Goal: Task Accomplishment & Management: Use online tool/utility

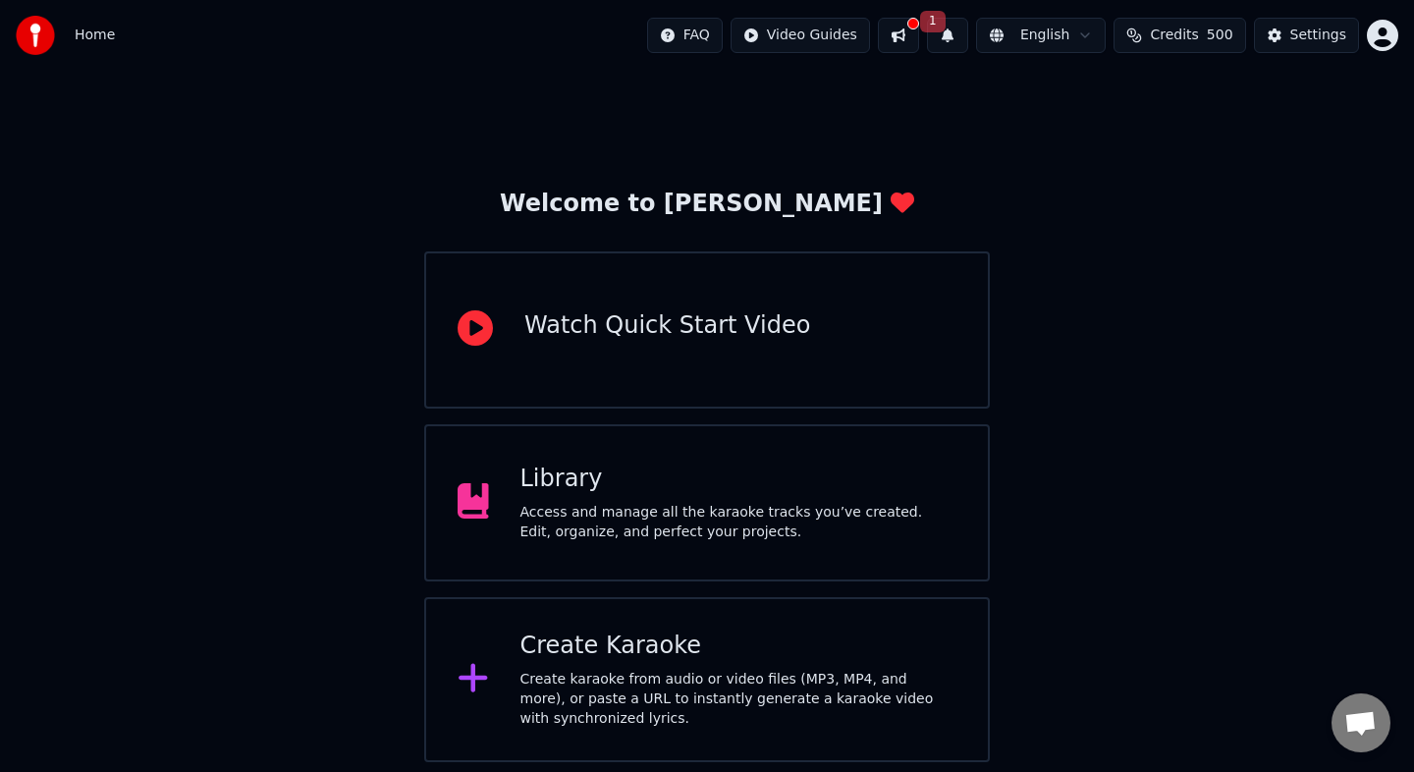
click at [882, 660] on div "Create Karaoke" at bounding box center [738, 645] width 437 height 31
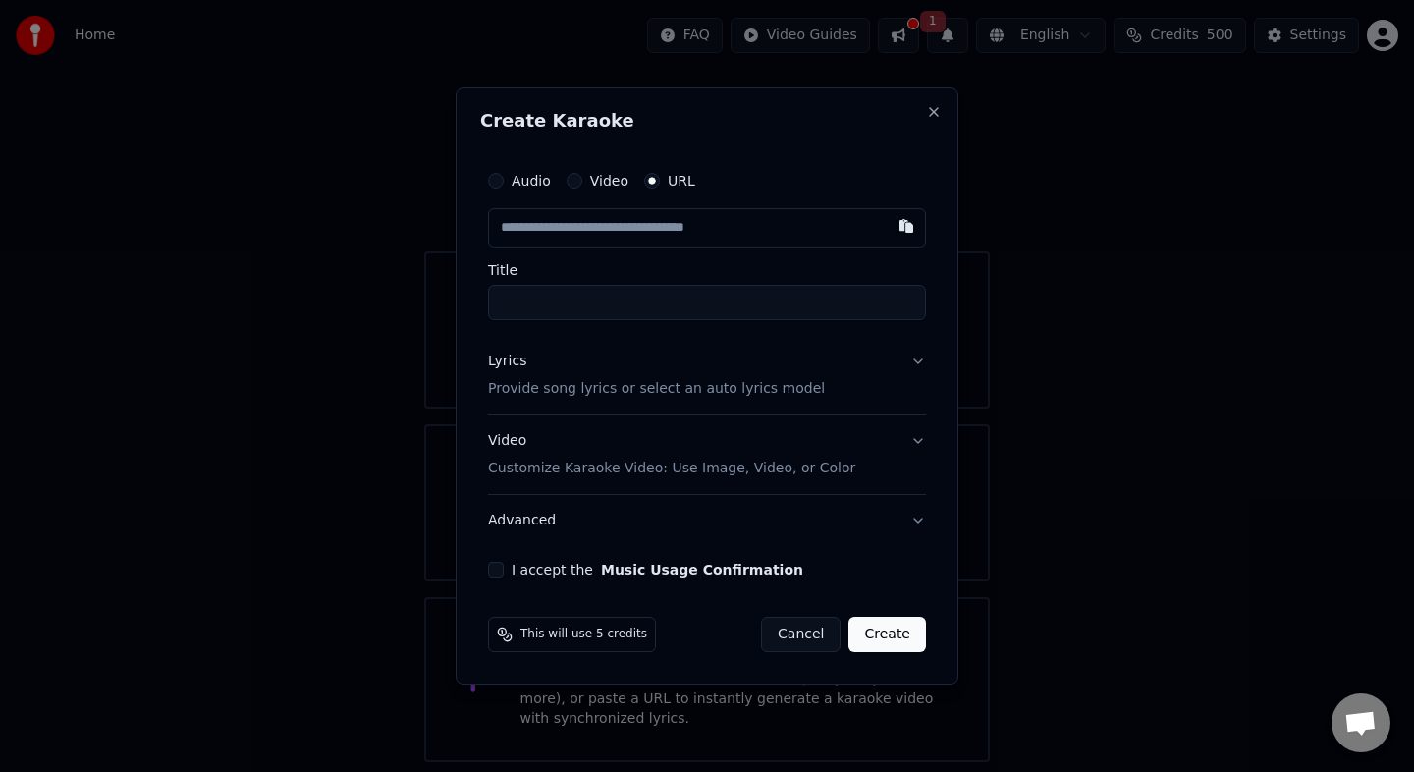
click at [728, 309] on input "Title" at bounding box center [707, 302] width 438 height 35
type input "*"
click at [601, 563] on button "Music Usage Confirmation" at bounding box center [702, 570] width 202 height 14
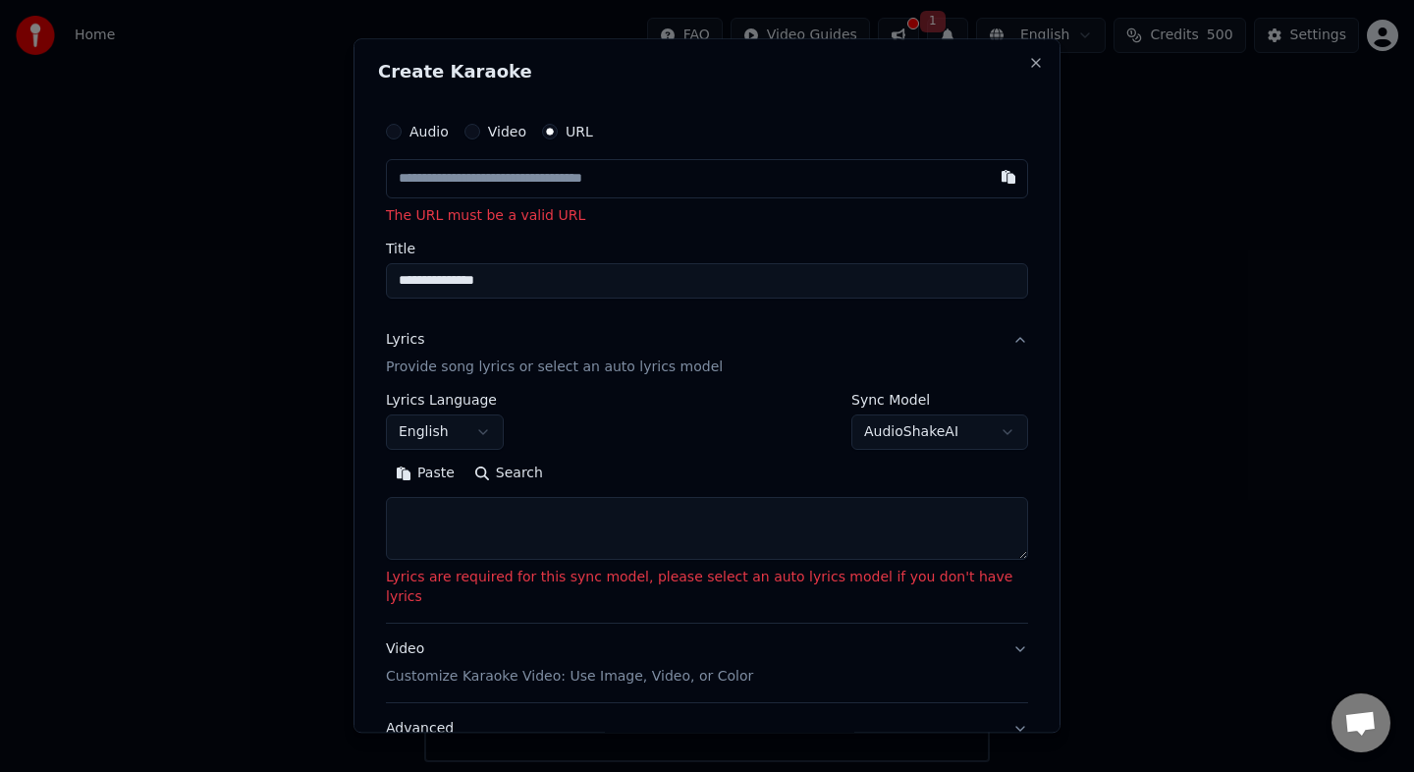
drag, startPoint x: 469, startPoint y: 283, endPoint x: 329, endPoint y: 281, distance: 140.4
click at [329, 281] on body "**********" at bounding box center [707, 381] width 1414 height 762
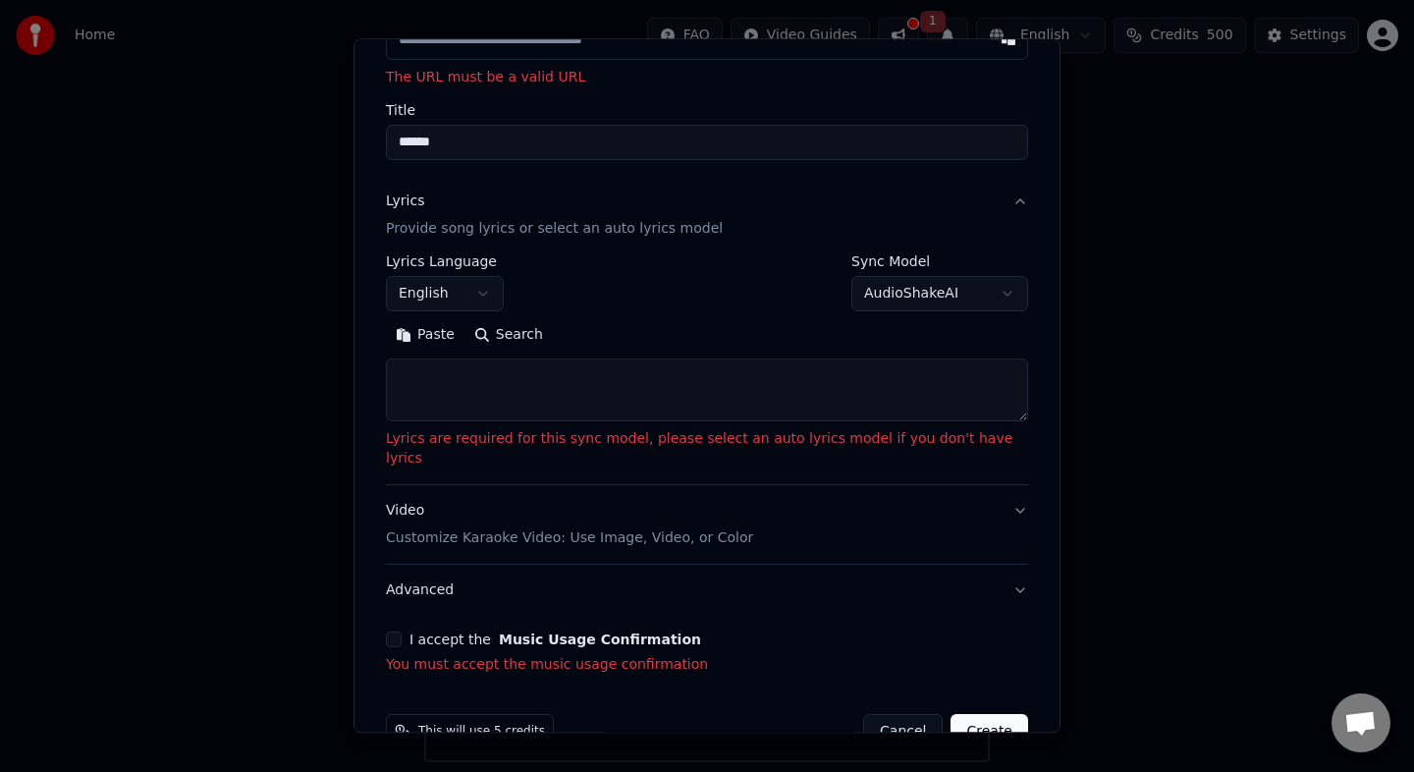
scroll to position [167, 0]
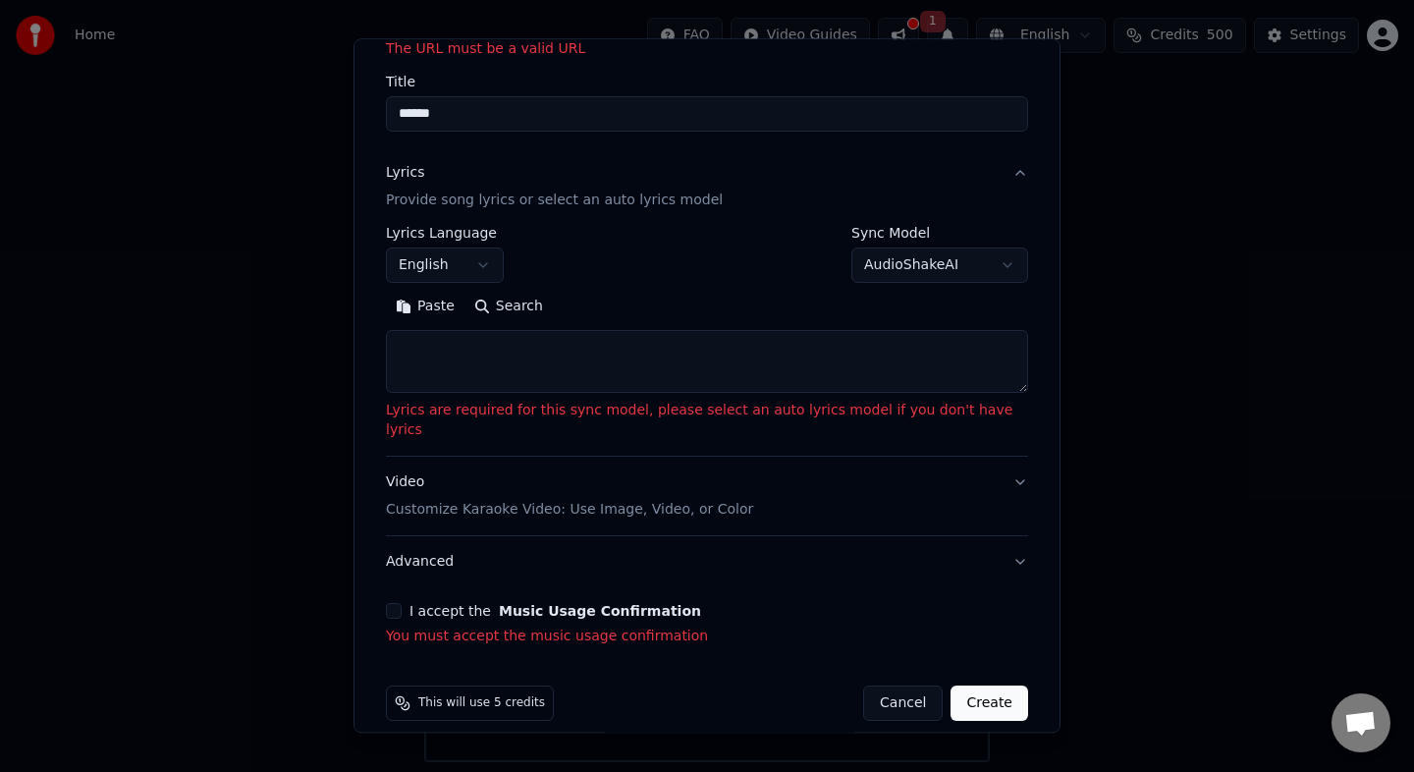
type input "******"
click at [980, 687] on button "Create" at bounding box center [989, 702] width 78 height 35
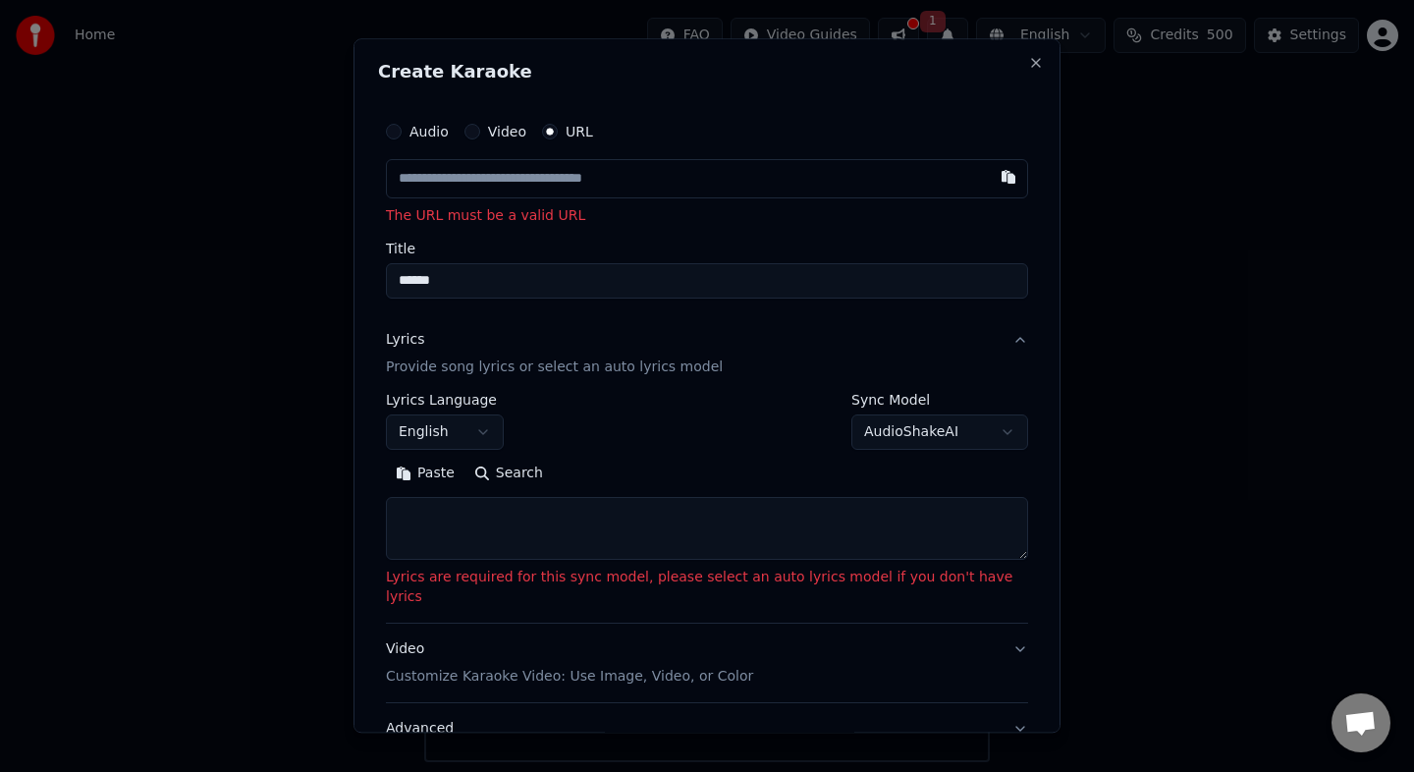
click at [717, 192] on input "text" at bounding box center [707, 178] width 642 height 39
paste input "**********"
type input "**********"
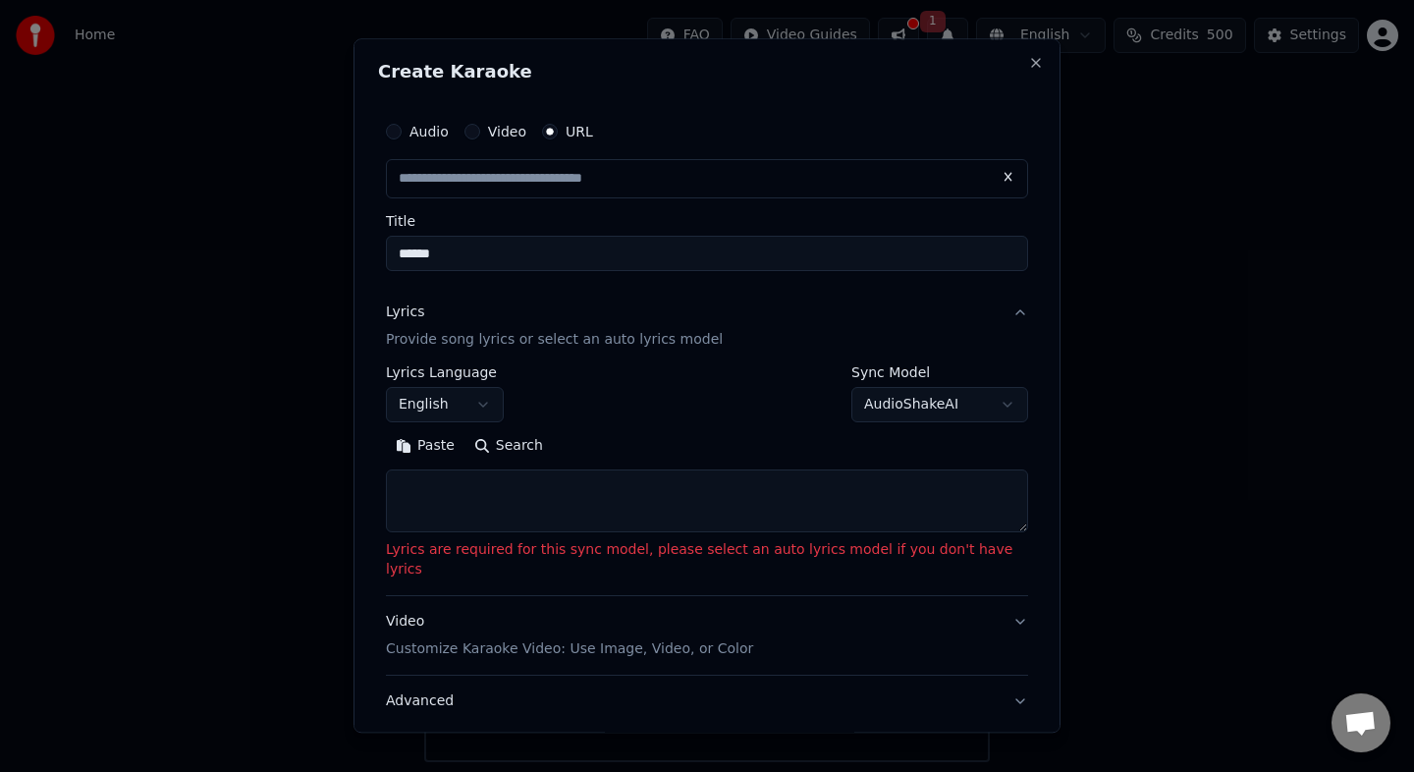
type input "**********"
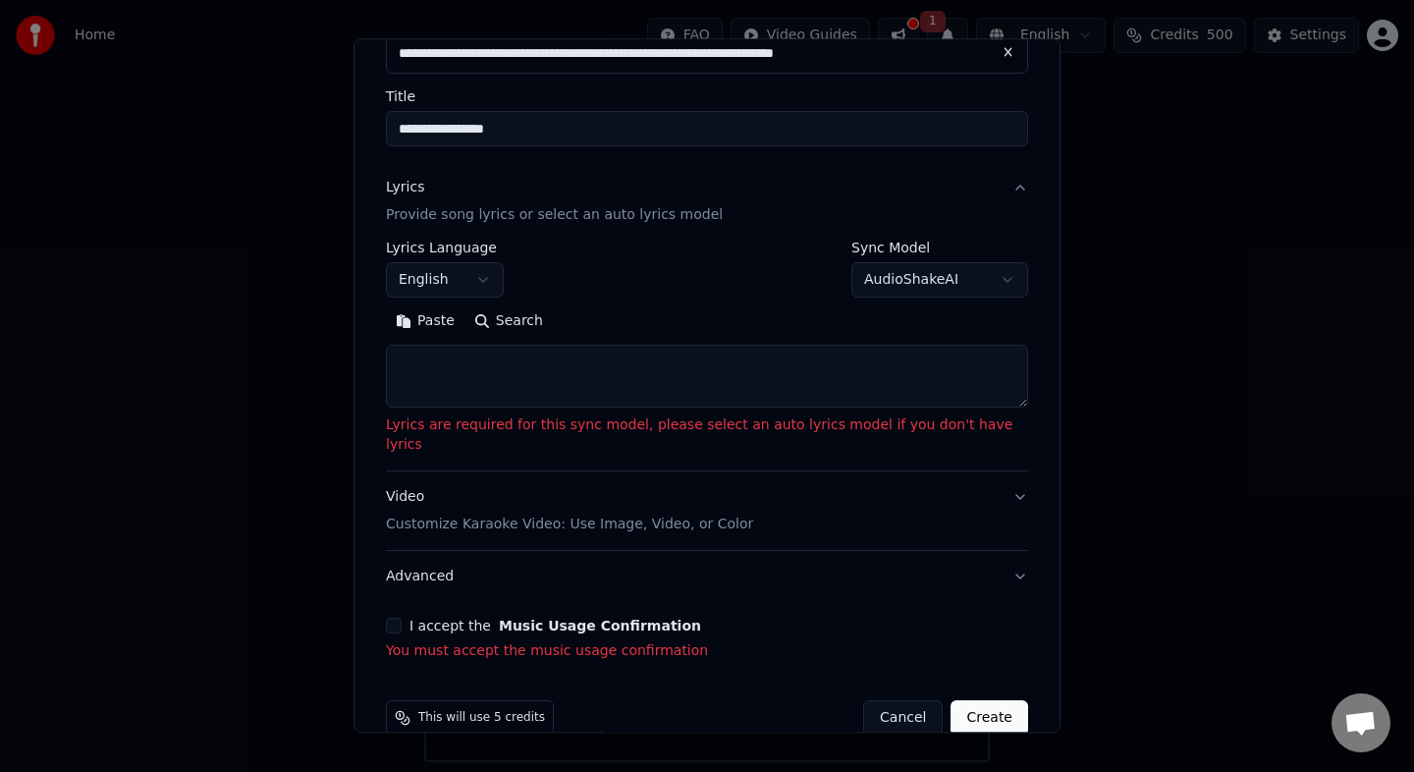
scroll to position [139, 0]
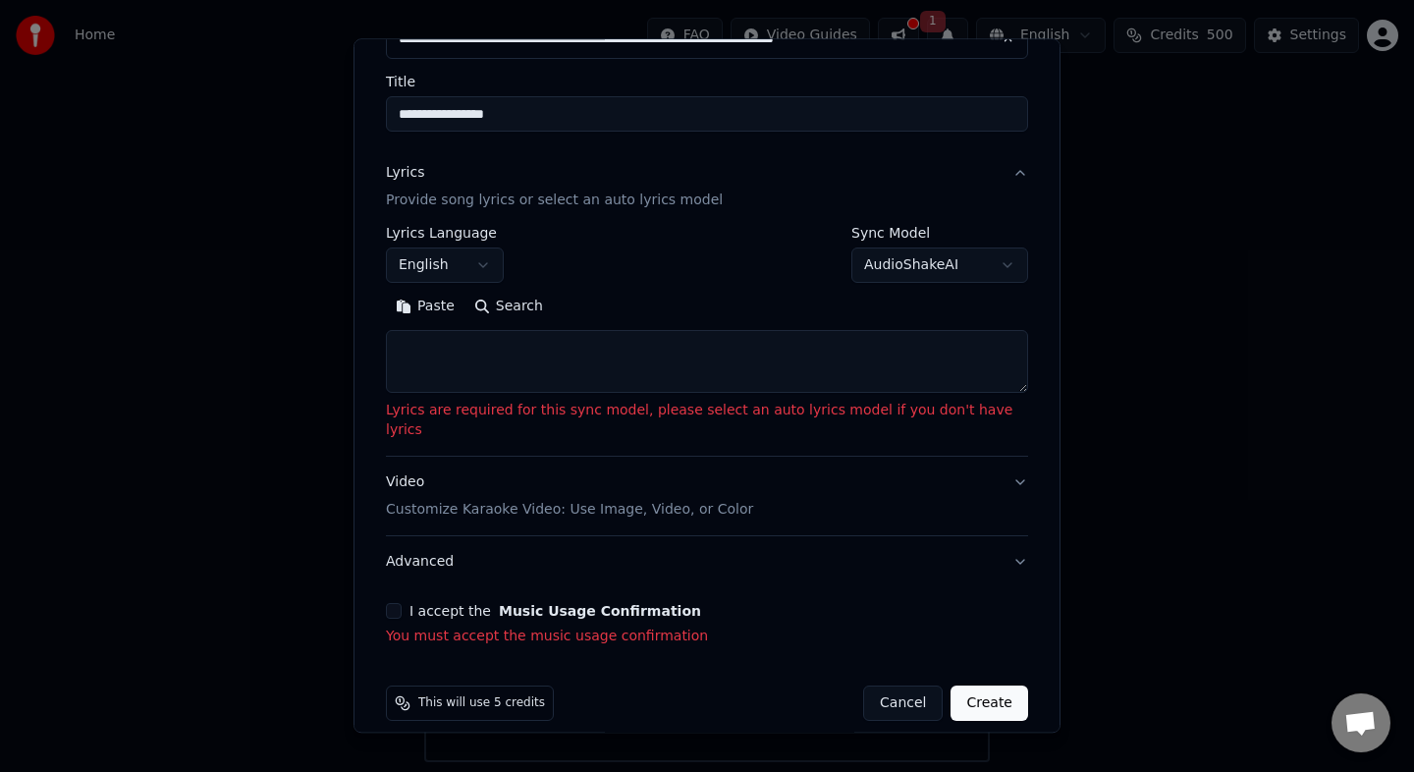
type input "**********"
click at [993, 691] on button "Create" at bounding box center [989, 702] width 78 height 35
click at [993, 263] on body "**********" at bounding box center [707, 381] width 1414 height 762
click at [727, 254] on body "**********" at bounding box center [707, 381] width 1414 height 762
click at [502, 278] on body "**********" at bounding box center [707, 381] width 1414 height 762
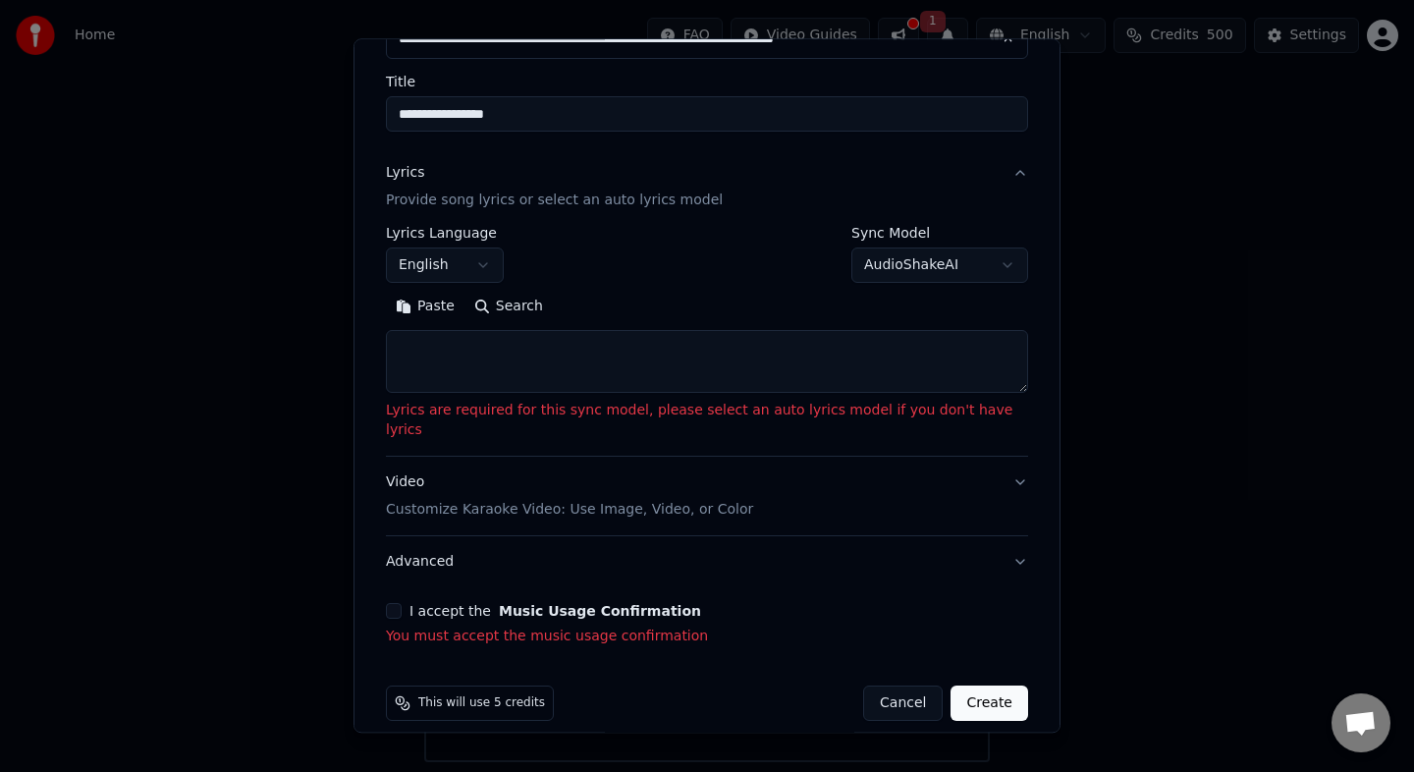
click at [787, 293] on body "**********" at bounding box center [707, 381] width 1414 height 762
click at [988, 268] on body "**********" at bounding box center [707, 381] width 1414 height 762
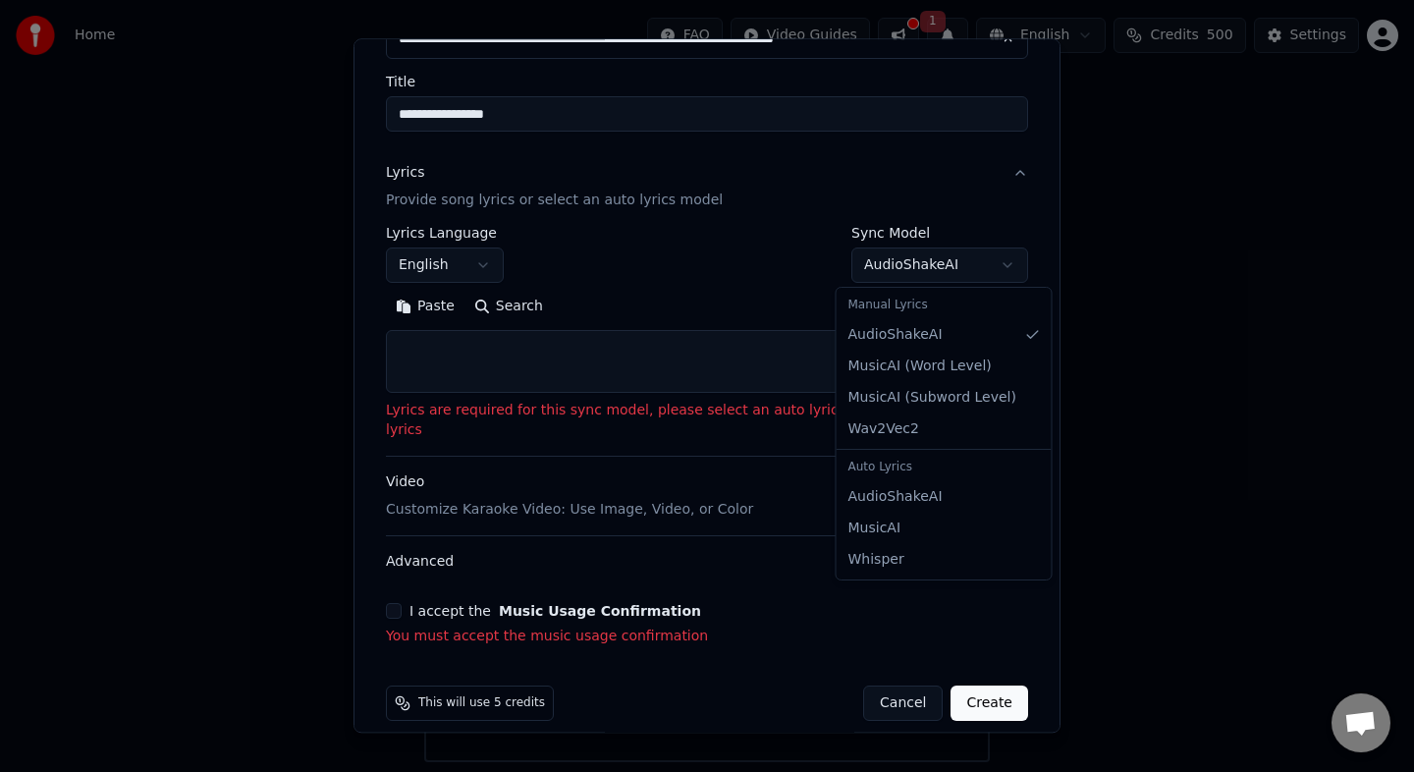
select select "**********"
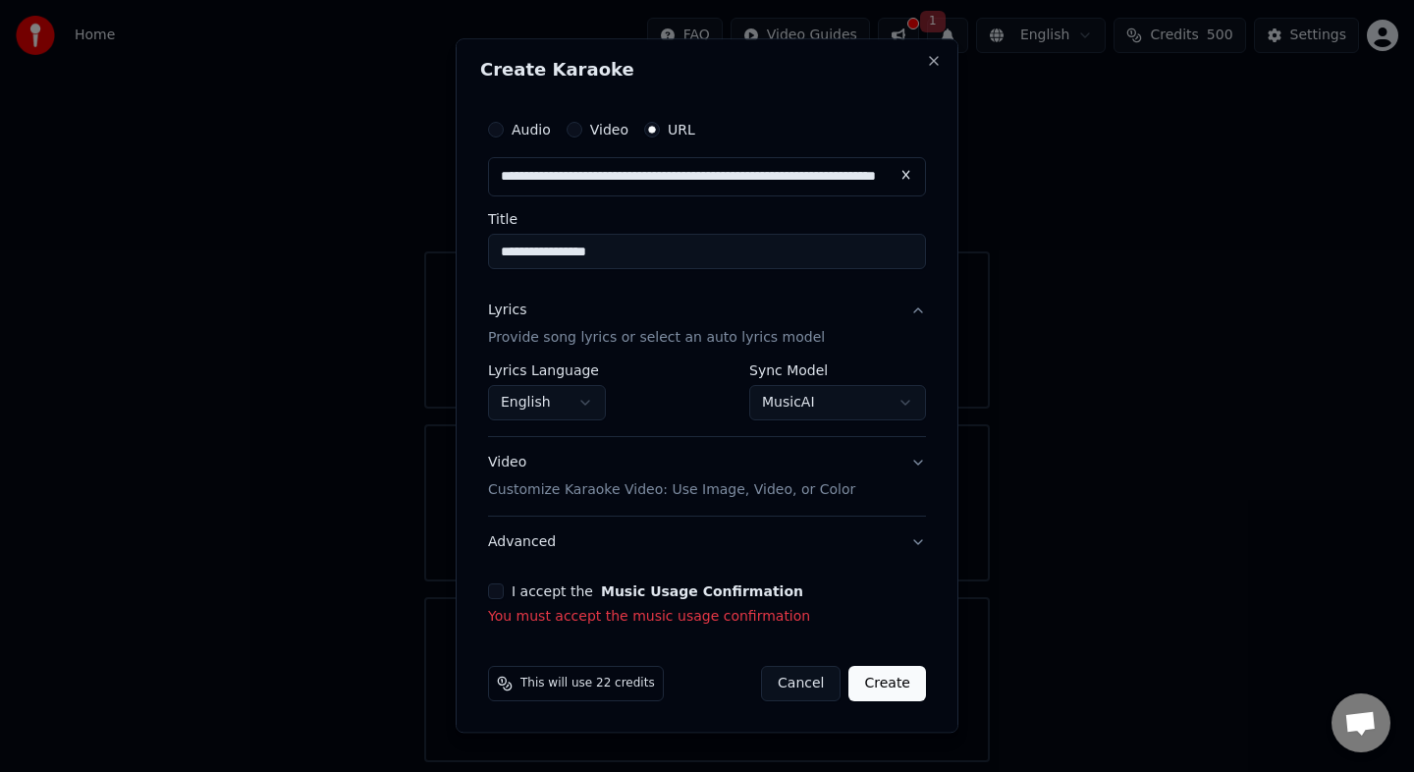
click at [900, 692] on button "Create" at bounding box center [887, 683] width 78 height 35
click at [504, 591] on div "I accept the Music Usage Confirmation" at bounding box center [707, 591] width 438 height 16
click at [493, 590] on button "I accept the Music Usage Confirmation" at bounding box center [496, 591] width 16 height 16
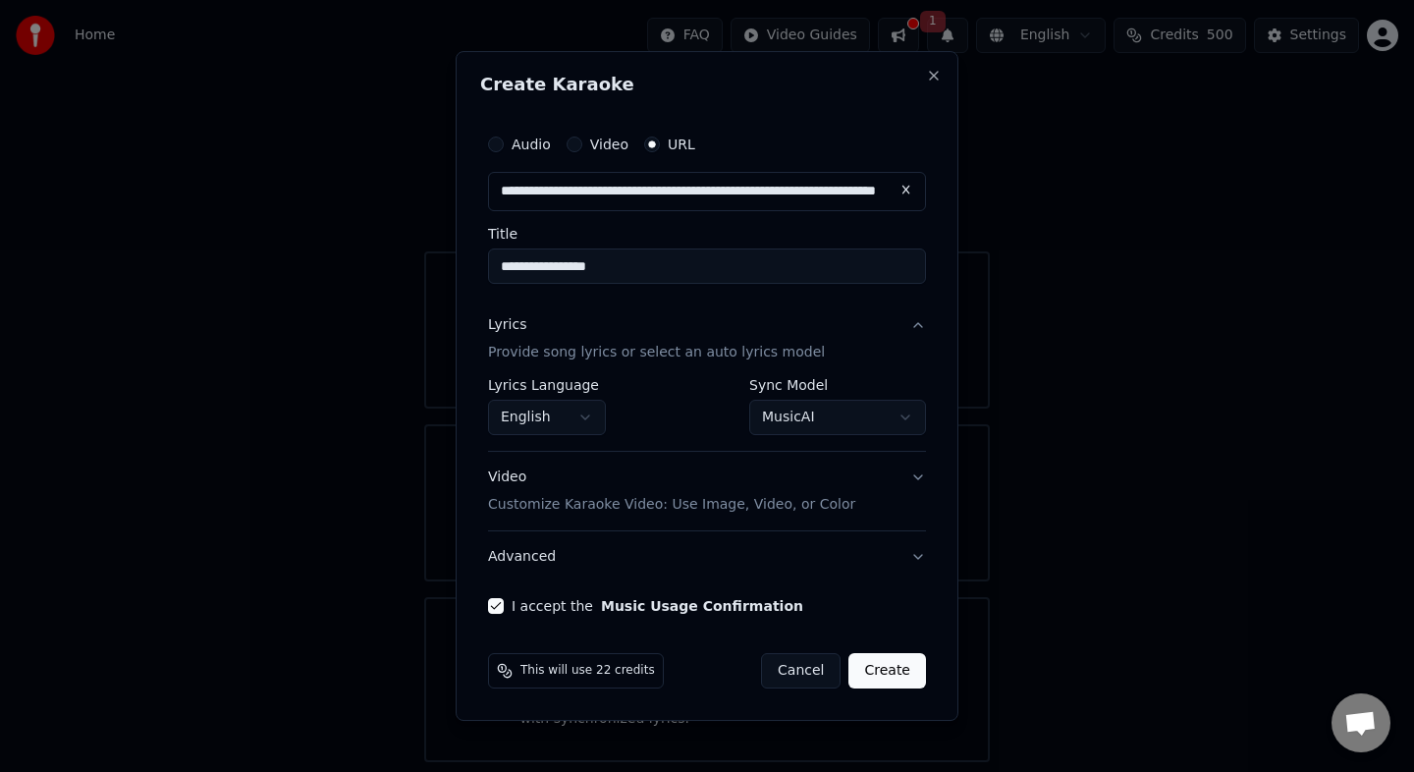
click at [911, 666] on button "Create" at bounding box center [887, 670] width 78 height 35
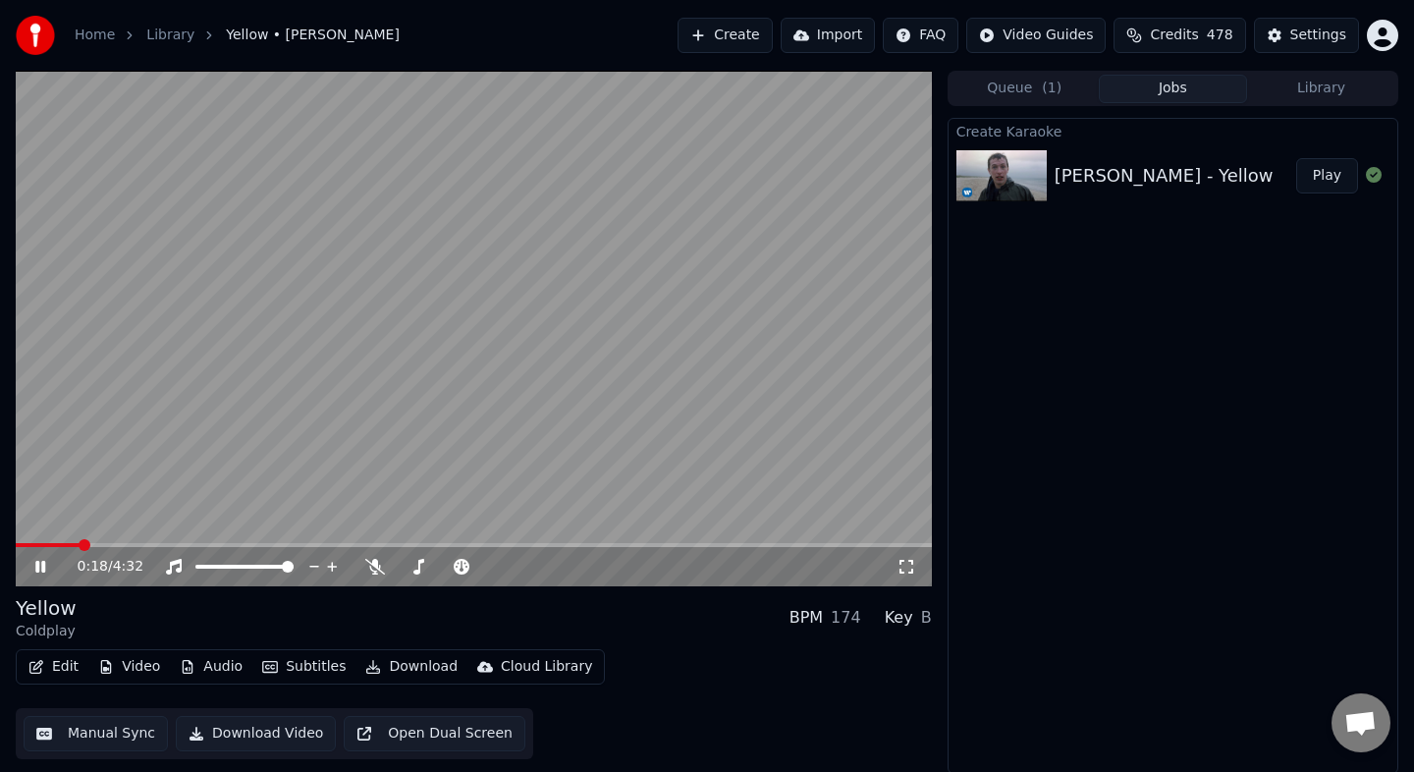
click at [40, 567] on icon at bounding box center [54, 567] width 46 height 16
click at [38, 568] on icon at bounding box center [40, 567] width 12 height 14
click at [809, 733] on div "Edit Video Audio Subtitles Download Cloud Library Manual Sync Download Video Op…" at bounding box center [474, 704] width 916 height 110
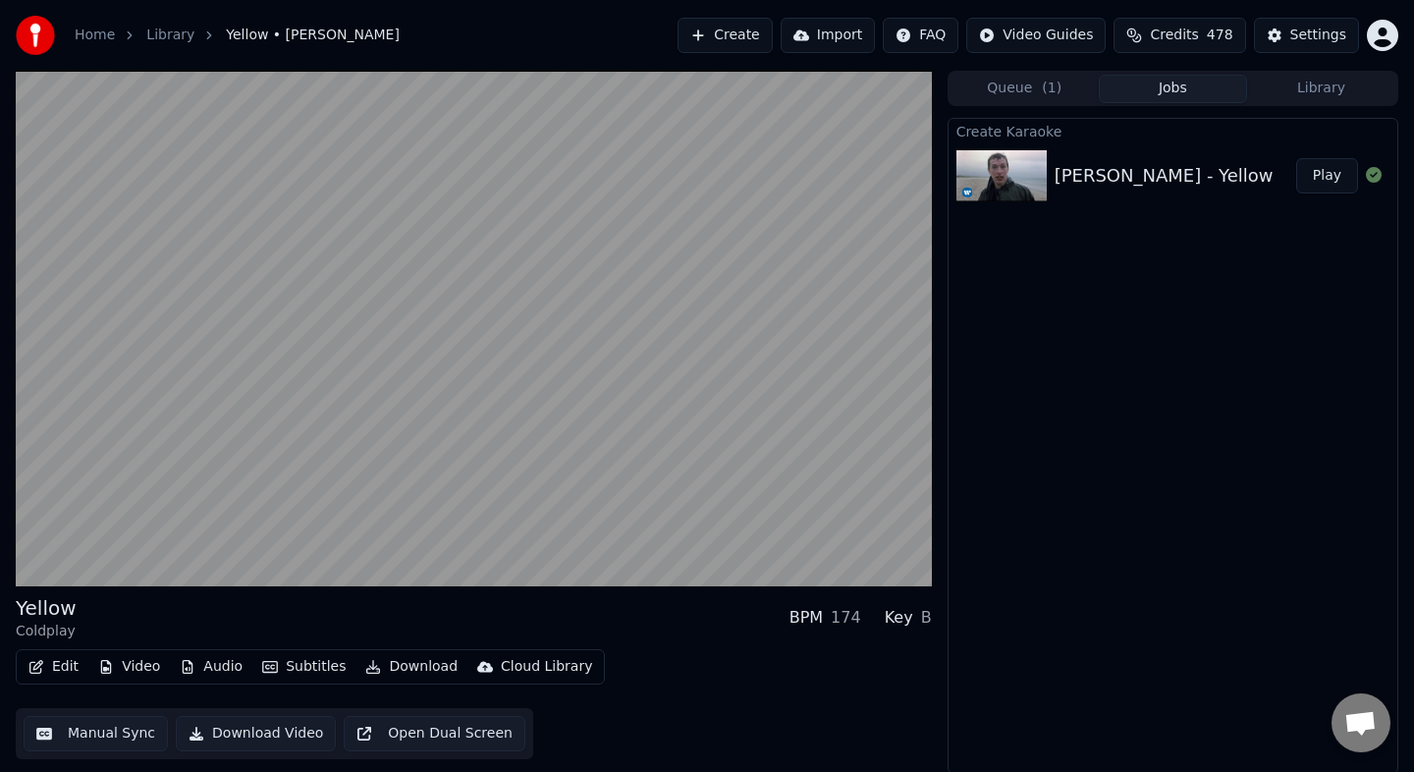
click at [209, 663] on button "Audio" at bounding box center [211, 666] width 79 height 27
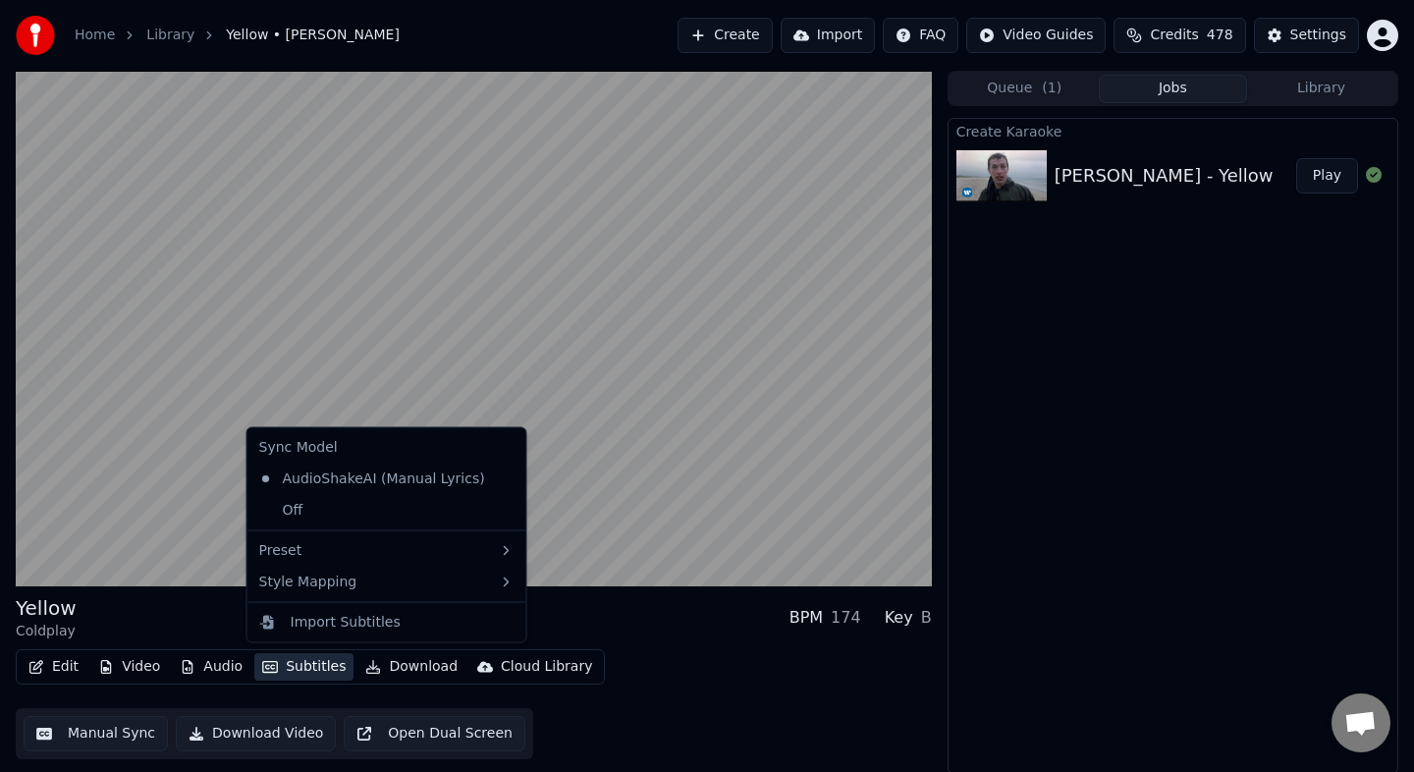
scroll to position [2, 0]
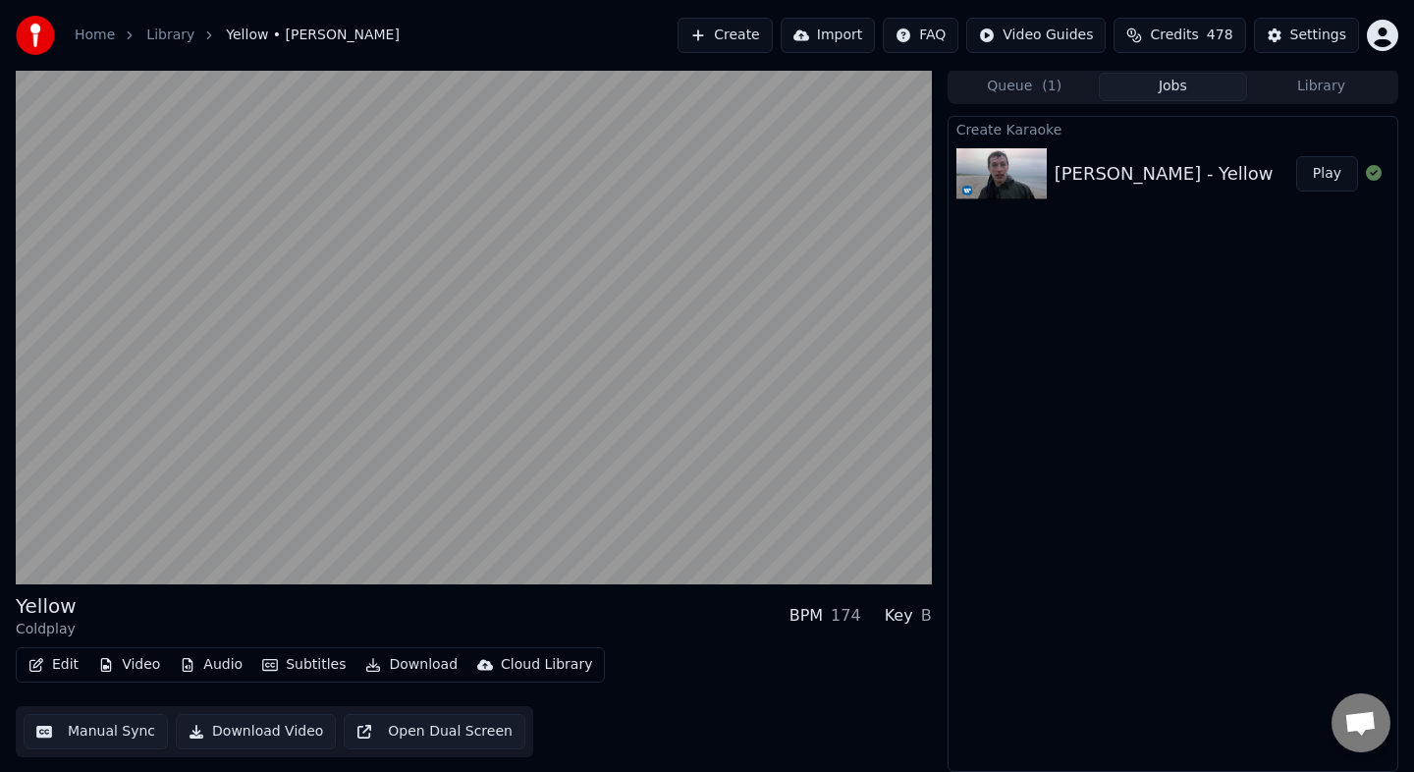
click at [1072, 695] on div "Create Karaoke [PERSON_NAME] - Yellow Play" at bounding box center [1172, 444] width 451 height 656
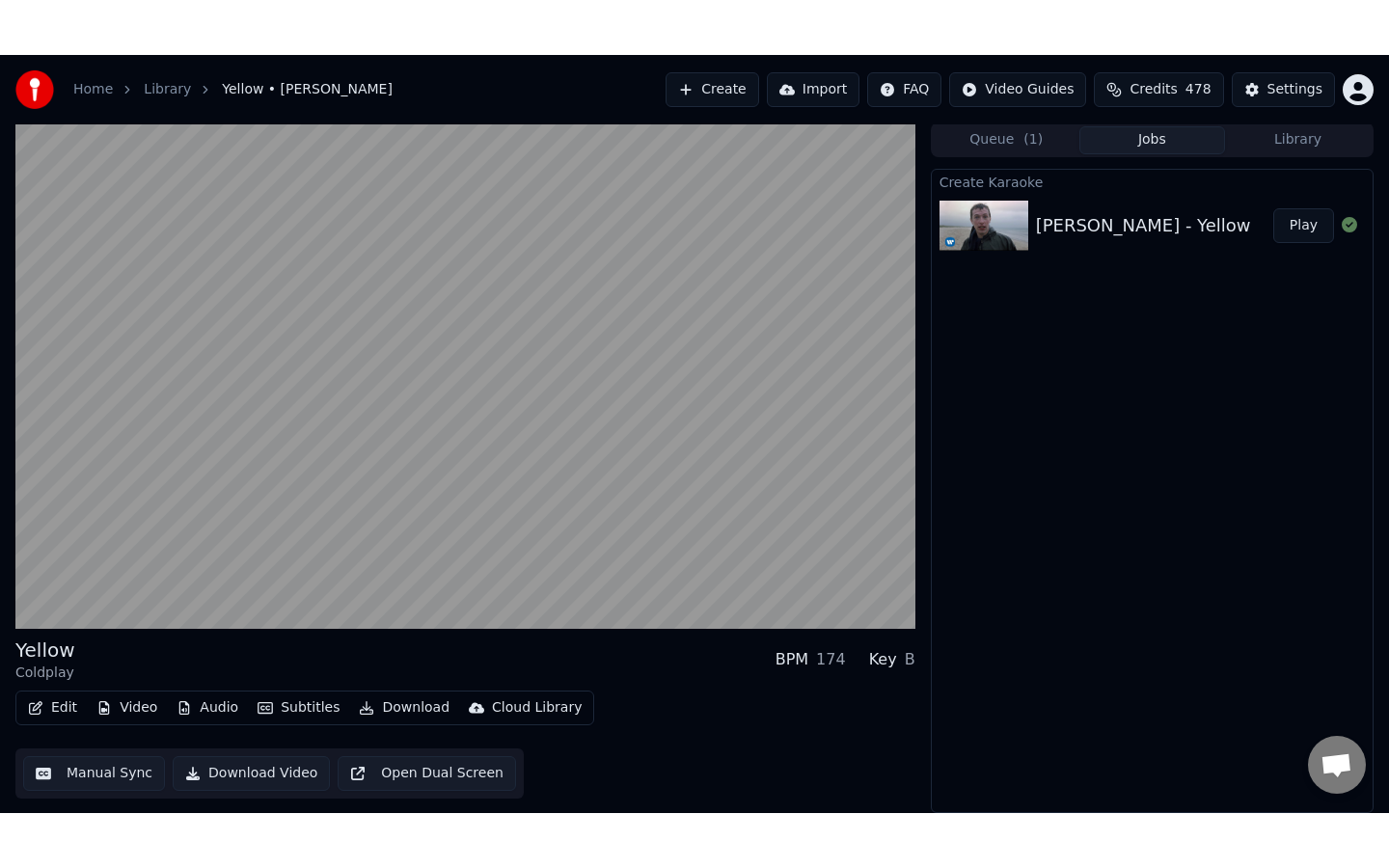
scroll to position [0, 0]
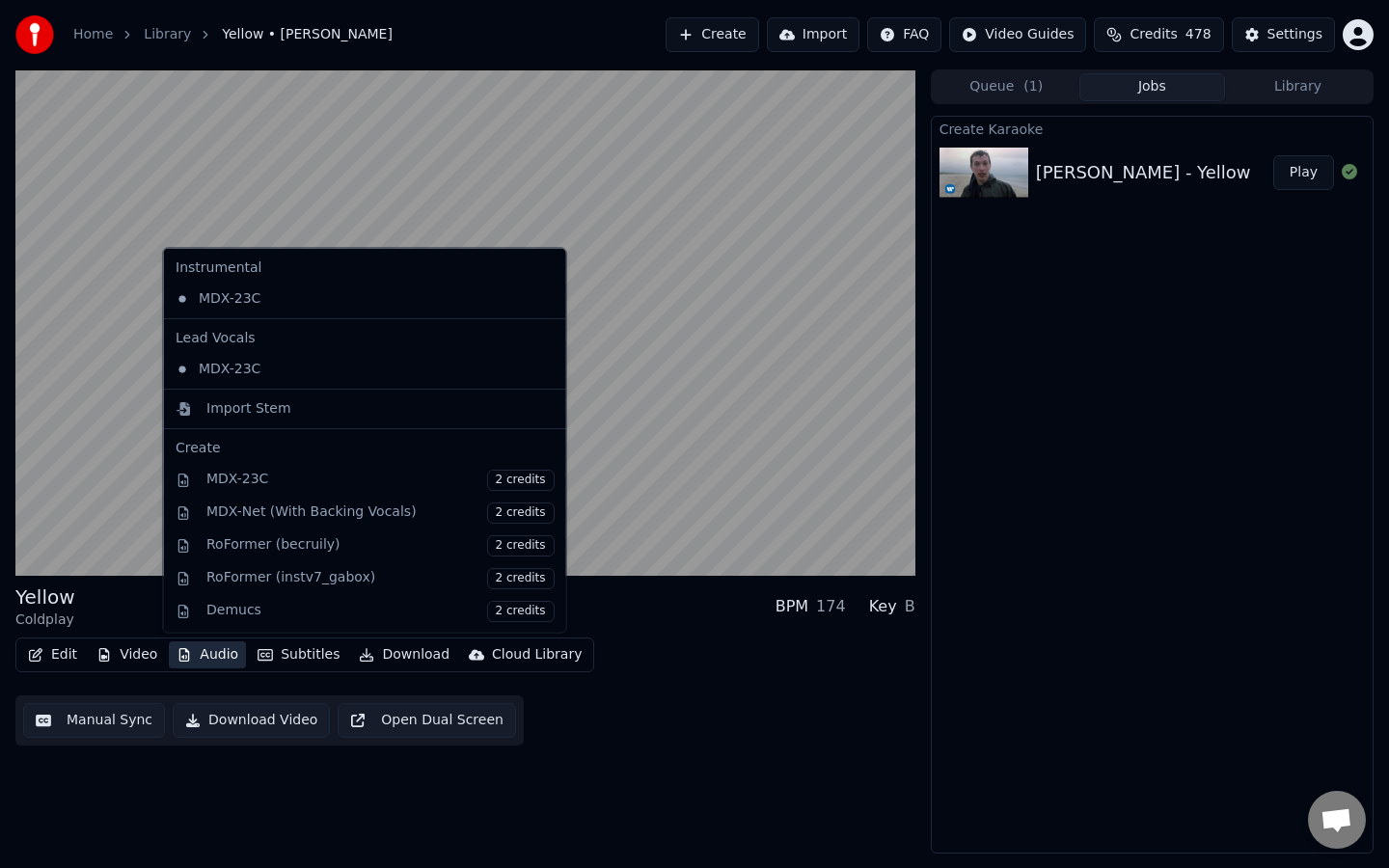
click at [212, 658] on button "Audio" at bounding box center [207, 654] width 78 height 27
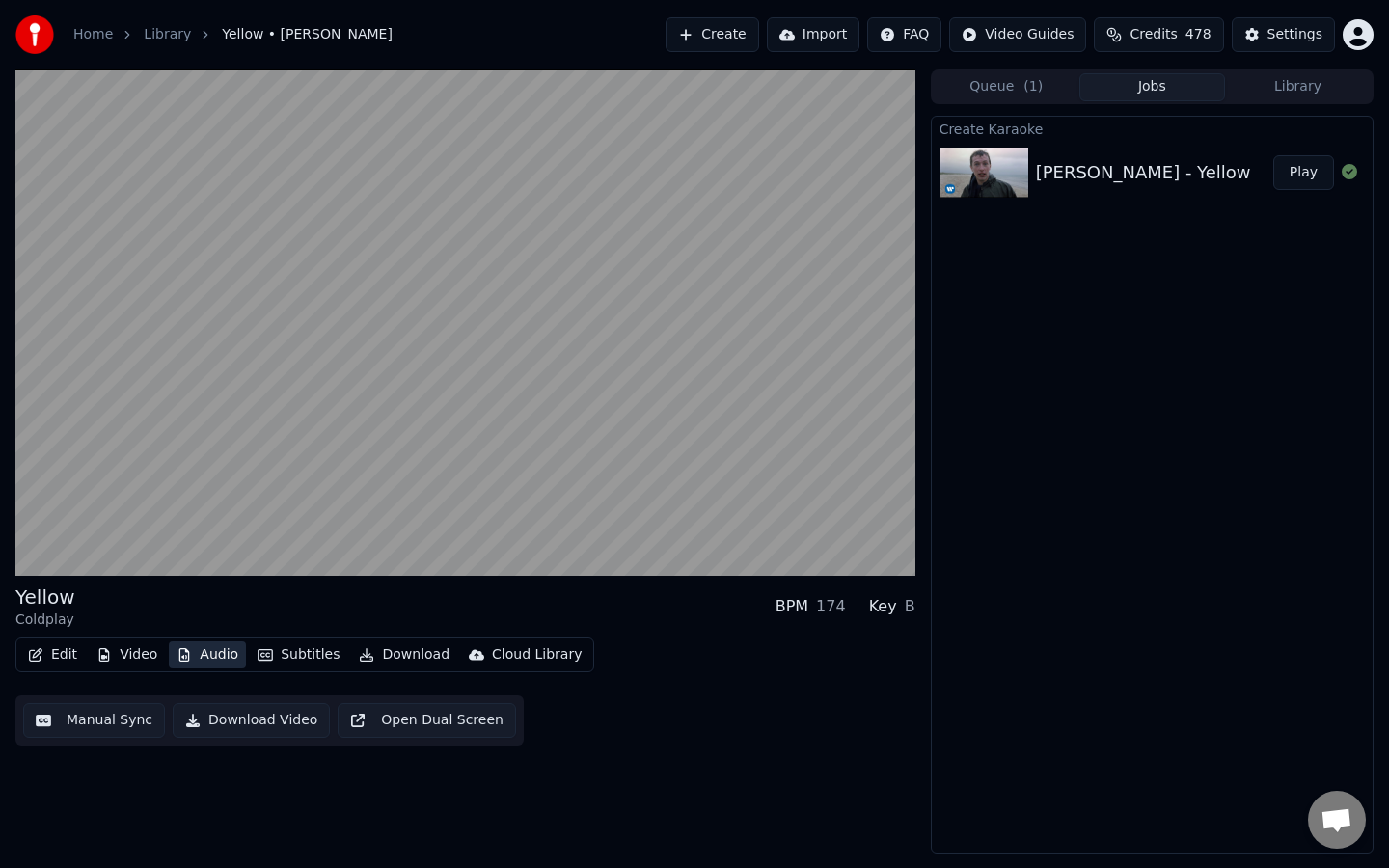
click at [212, 658] on button "Audio" at bounding box center [207, 654] width 78 height 27
click at [216, 656] on button "Audio" at bounding box center [207, 654] width 78 height 27
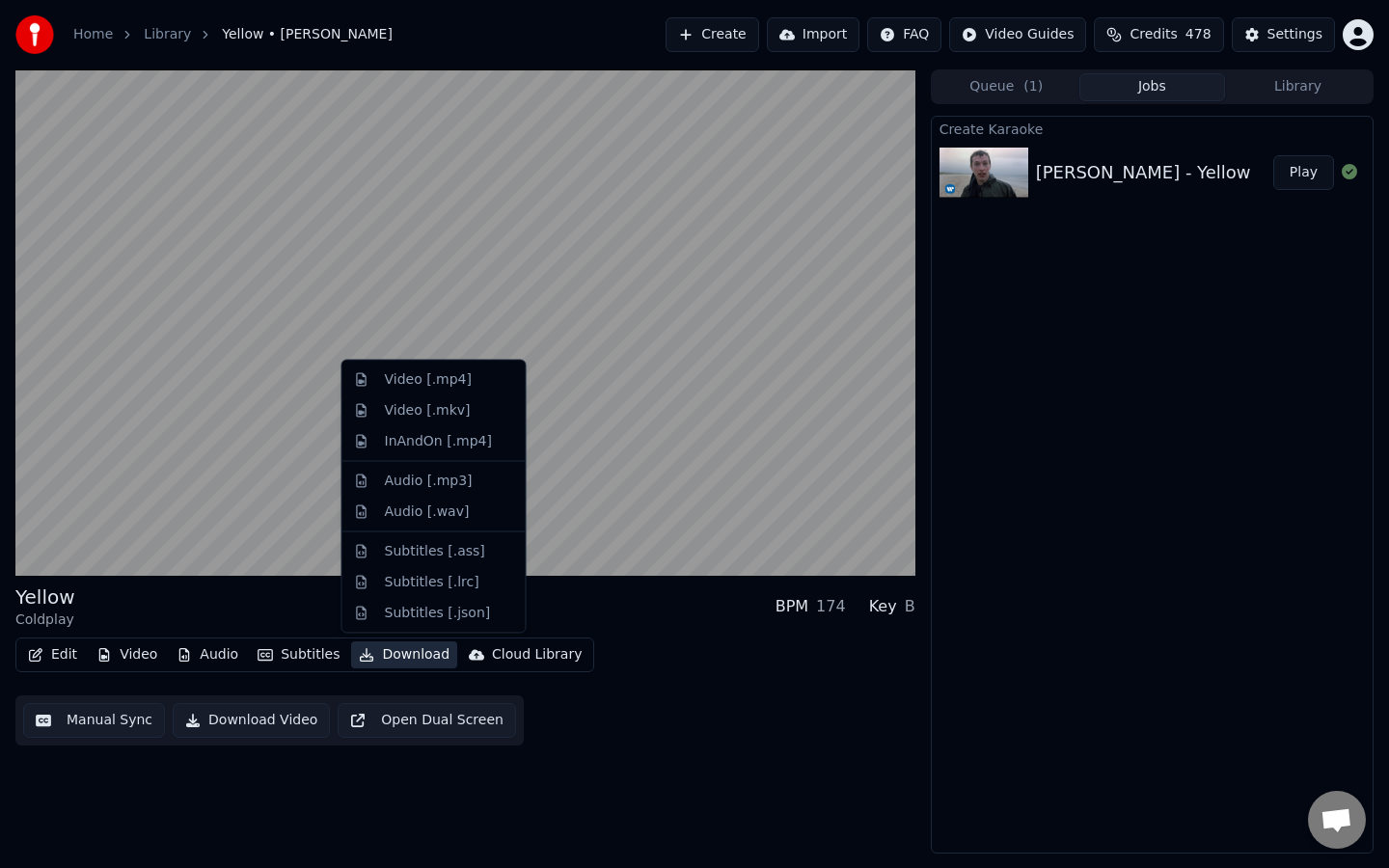
click at [918, 757] on div "Yellow [PERSON_NAME] BPM 174 Key B Edit Video Audio Subtitles Download Cloud Li…" at bounding box center [694, 461] width 1389 height 784
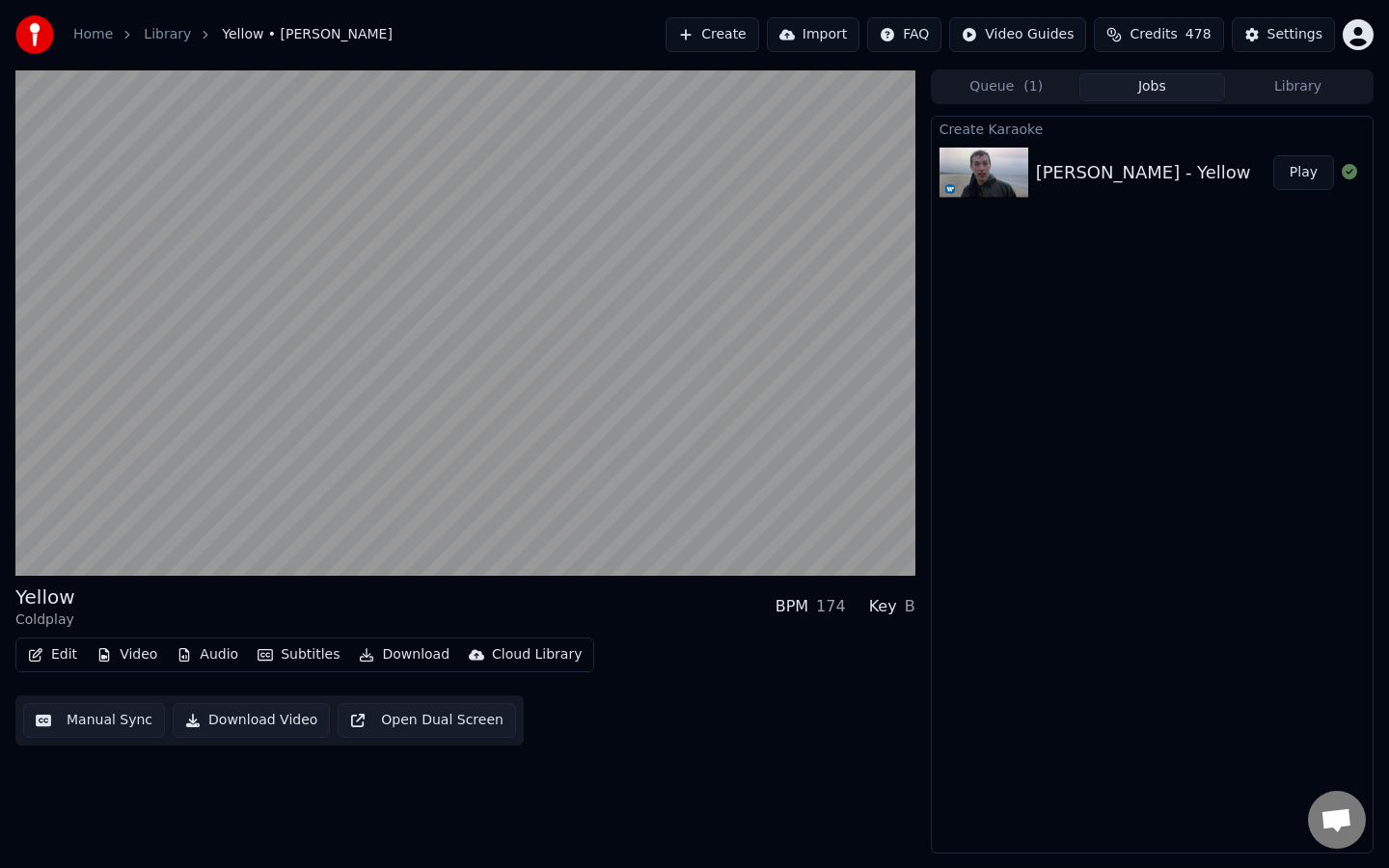
click at [1301, 173] on button "Play" at bounding box center [1304, 172] width 61 height 34
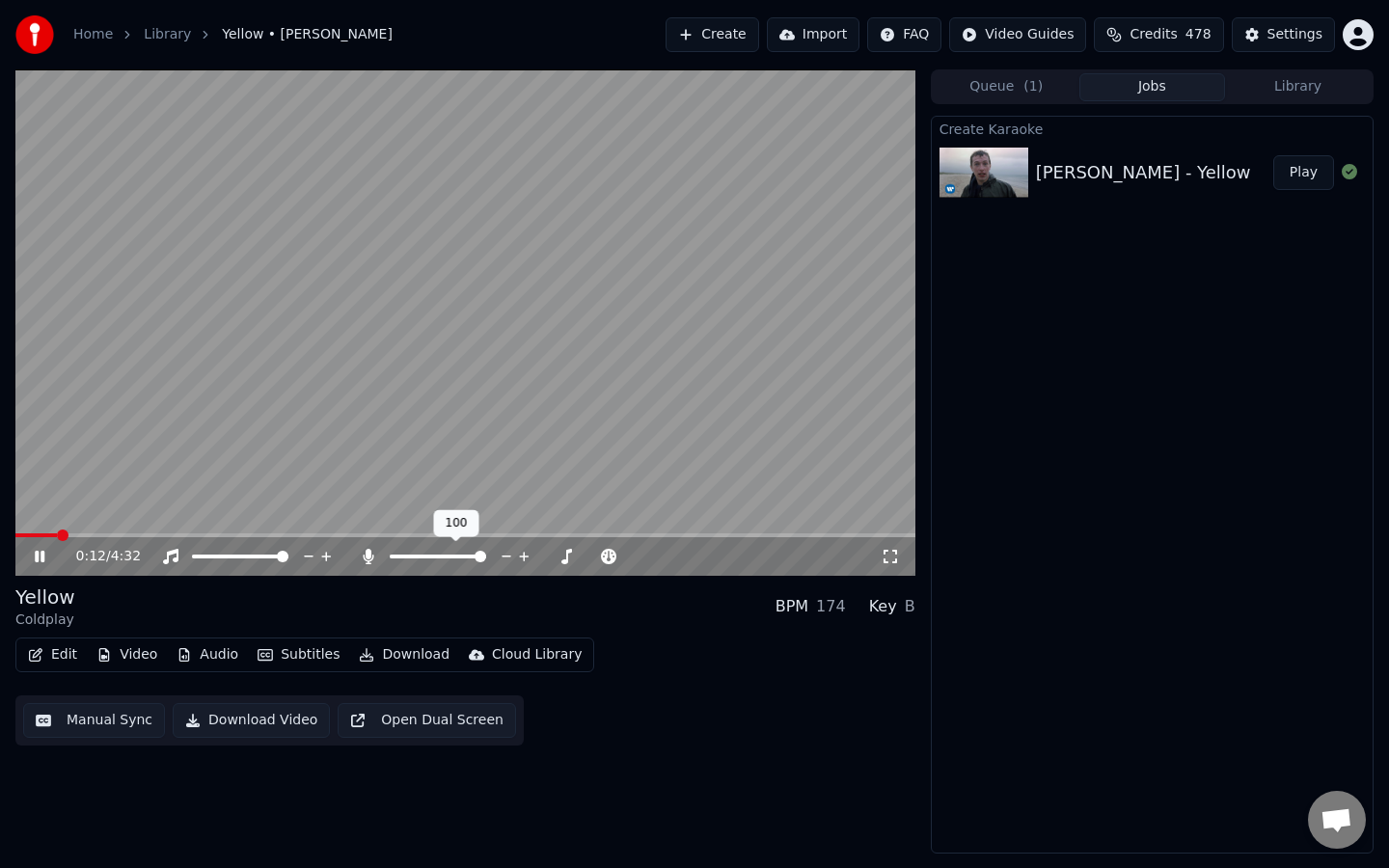
click at [541, 570] on div "0:12 / 4:32" at bounding box center [466, 556] width 900 height 38
click at [411, 556] on icon at bounding box center [411, 557] width 11 height 16
click at [492, 557] on span at bounding box center [494, 557] width 12 height 12
click at [518, 603] on div "0:32 / 4:32 Yellow [PERSON_NAME] BPM 174 Key C# Edit Video Audio Subtitles Down…" at bounding box center [466, 461] width 900 height 784
click at [407, 565] on div "0:38 / 4:32" at bounding box center [478, 557] width 805 height 20
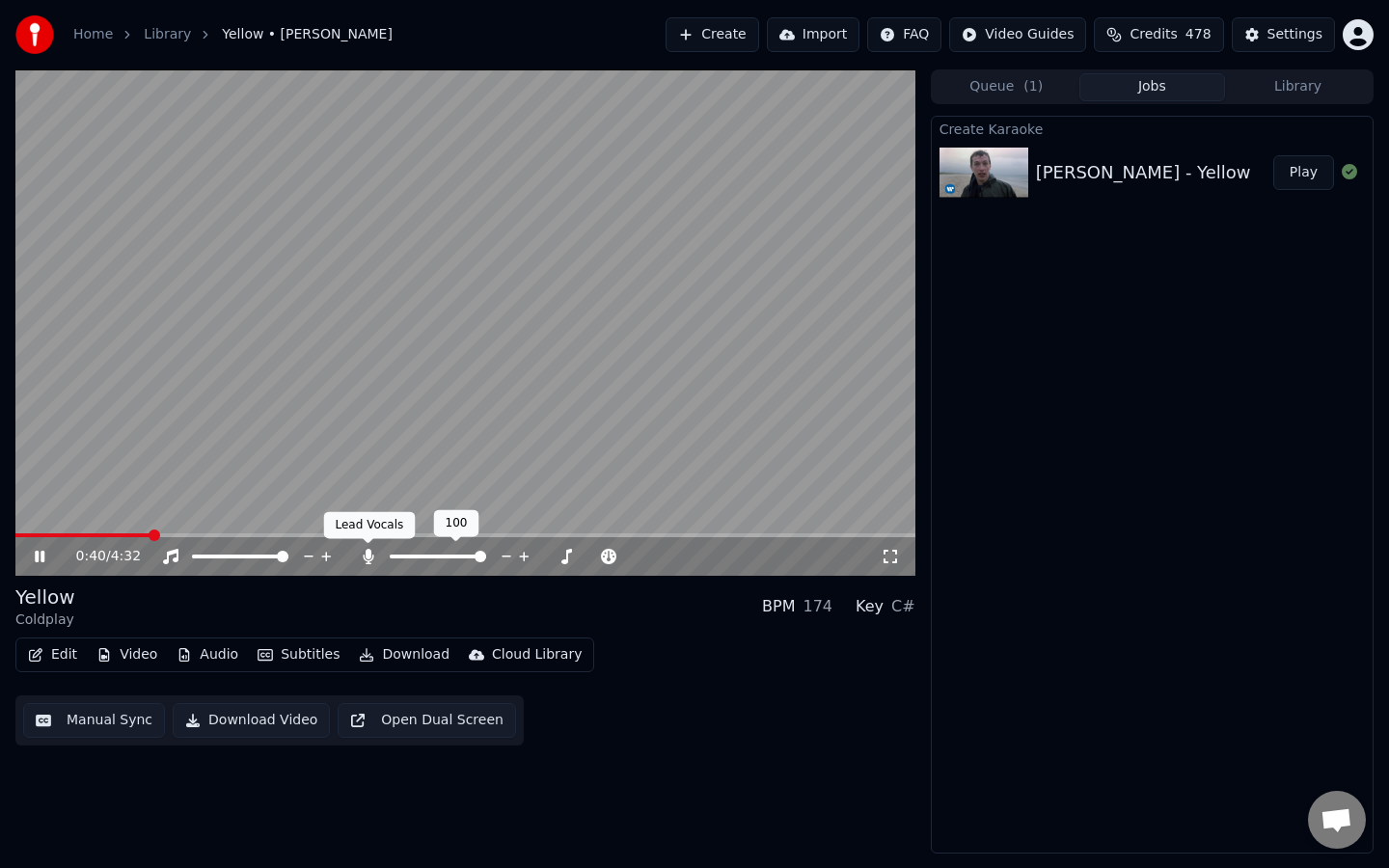
click at [362, 556] on icon at bounding box center [367, 557] width 11 height 16
click at [362, 555] on icon at bounding box center [368, 557] width 20 height 16
click at [412, 558] on icon at bounding box center [411, 557] width 20 height 16
click at [548, 601] on div "Yellow [PERSON_NAME] BPM 174 Key B" at bounding box center [466, 606] width 900 height 46
click at [208, 304] on video at bounding box center [466, 322] width 900 height 506
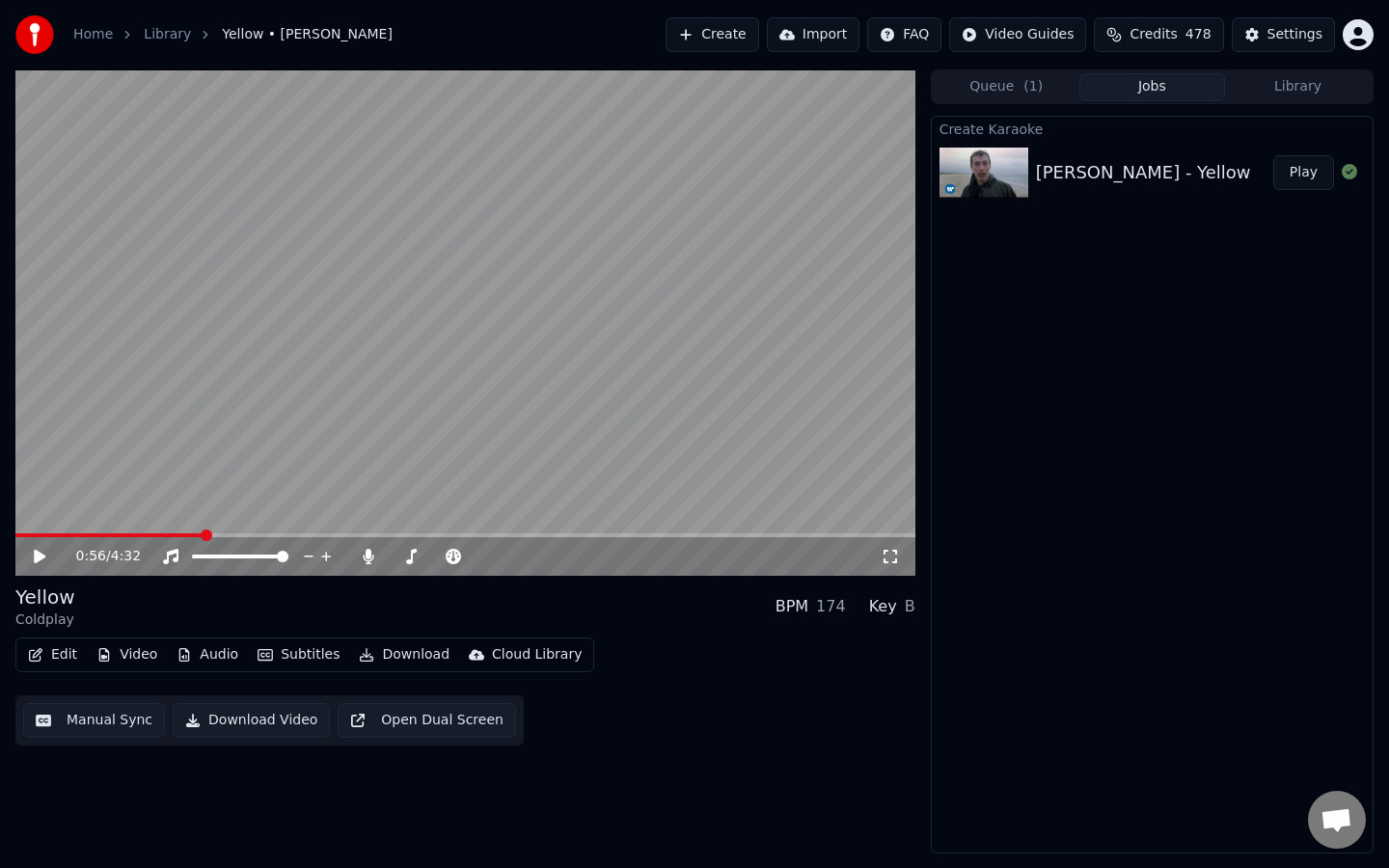
click at [211, 164] on video at bounding box center [466, 322] width 900 height 506
click at [247, 262] on video at bounding box center [466, 322] width 900 height 506
click at [16, 535] on span at bounding box center [22, 535] width 12 height 12
click at [37, 554] on icon at bounding box center [39, 557] width 12 height 14
click at [36, 34] on img at bounding box center [34, 34] width 38 height 38
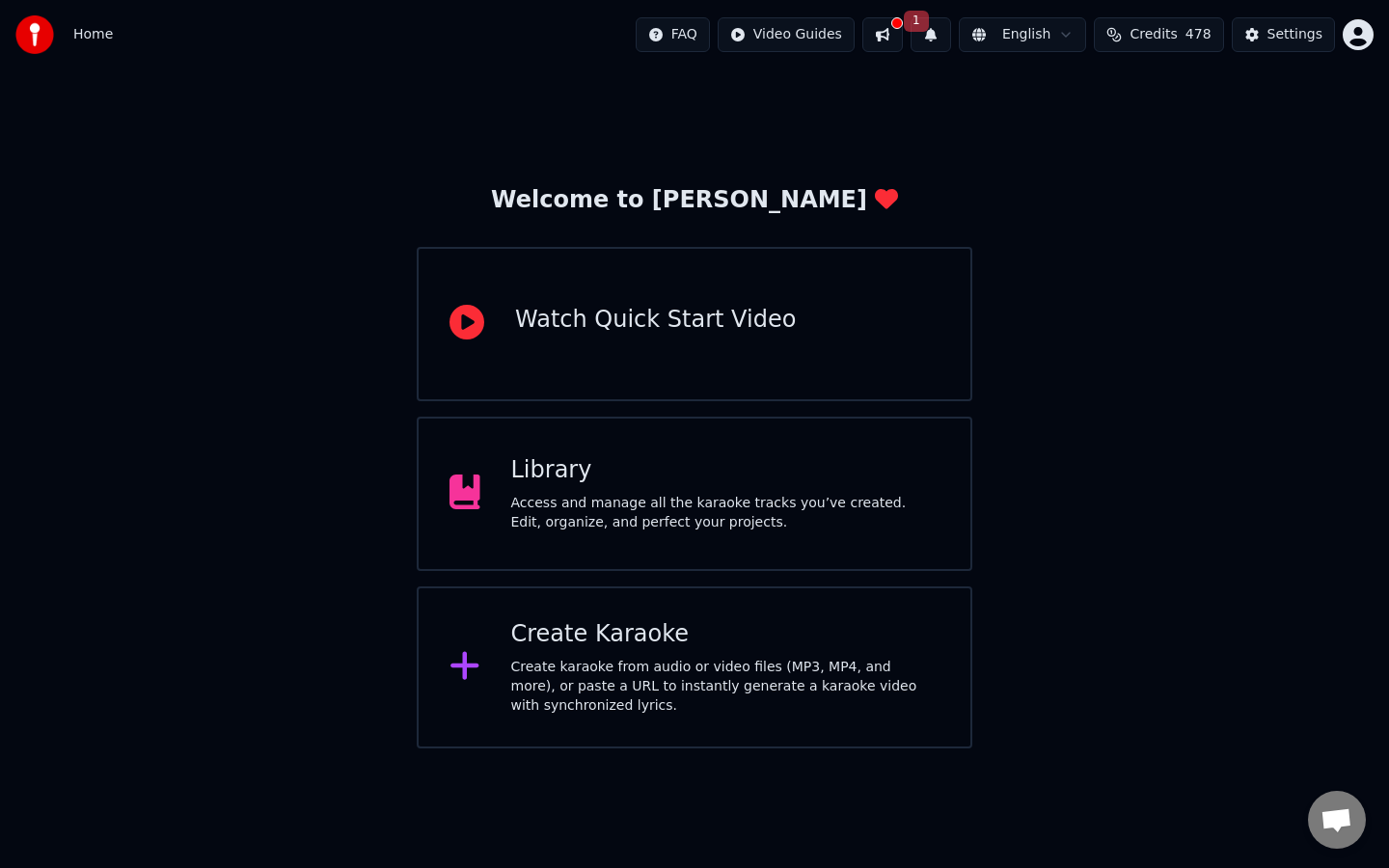
click at [1159, 34] on span "Credits" at bounding box center [1153, 35] width 47 height 20
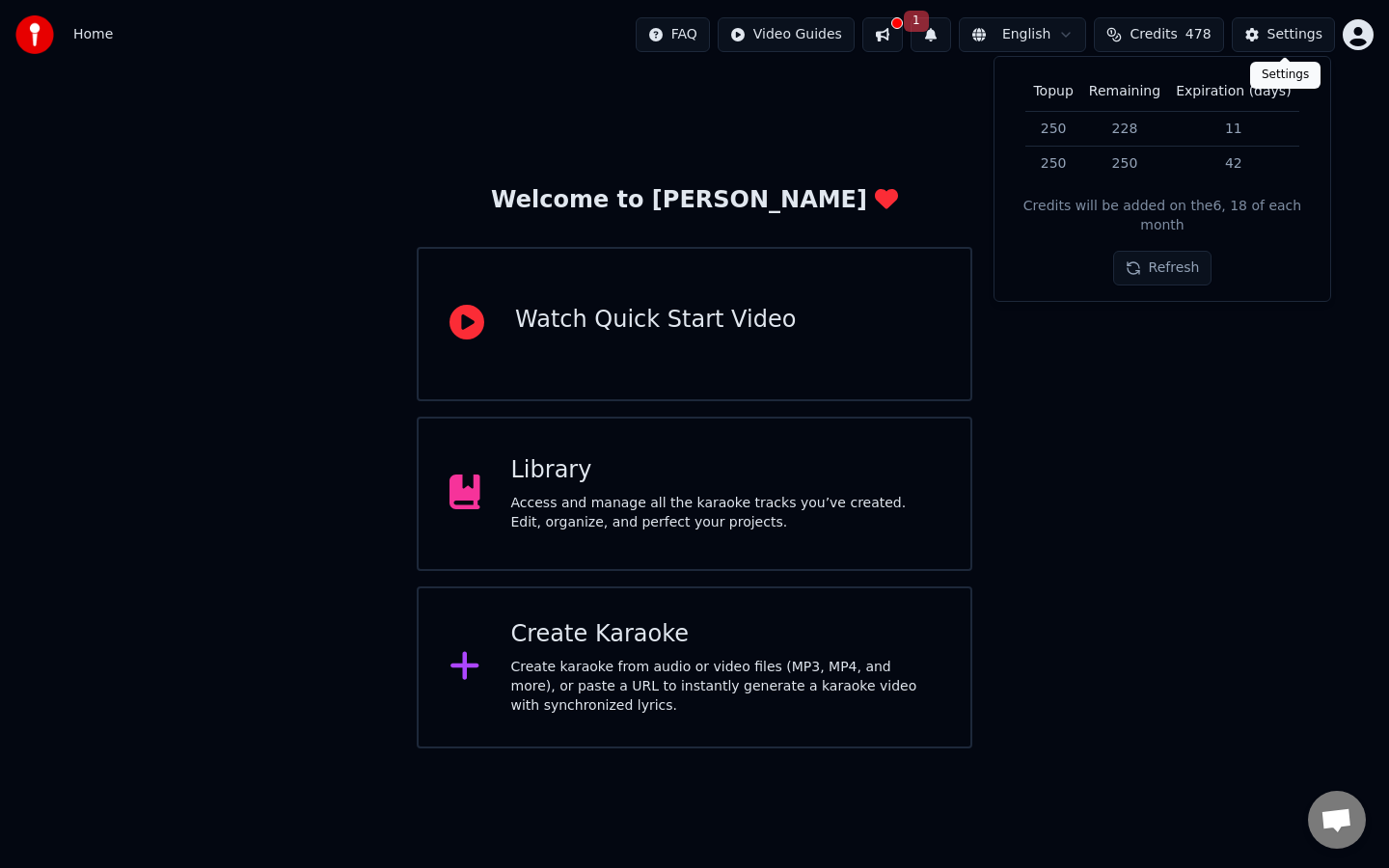
click at [1262, 29] on button "Settings" at bounding box center [1283, 34] width 103 height 34
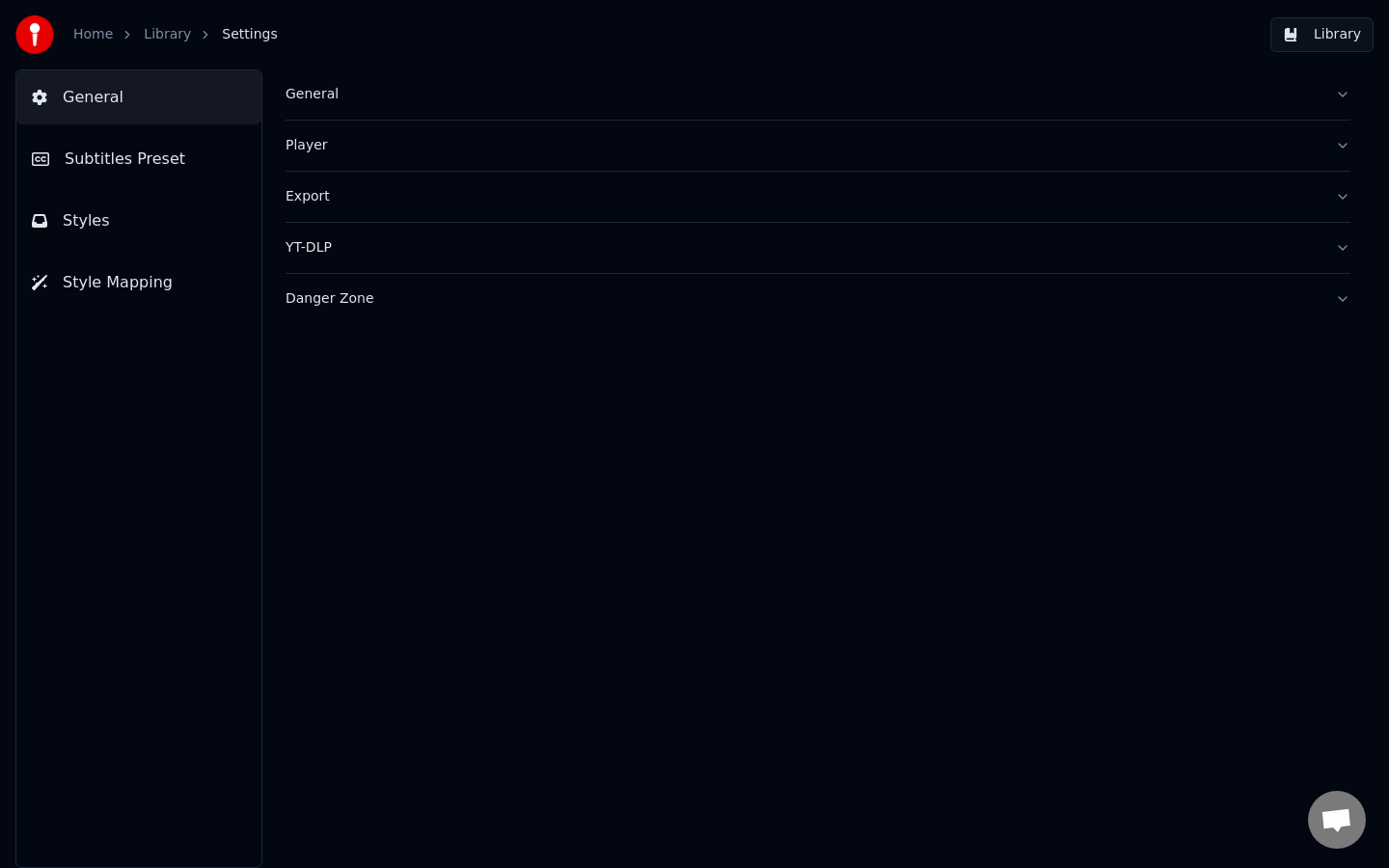
click at [90, 32] on link "Home" at bounding box center [93, 35] width 39 height 20
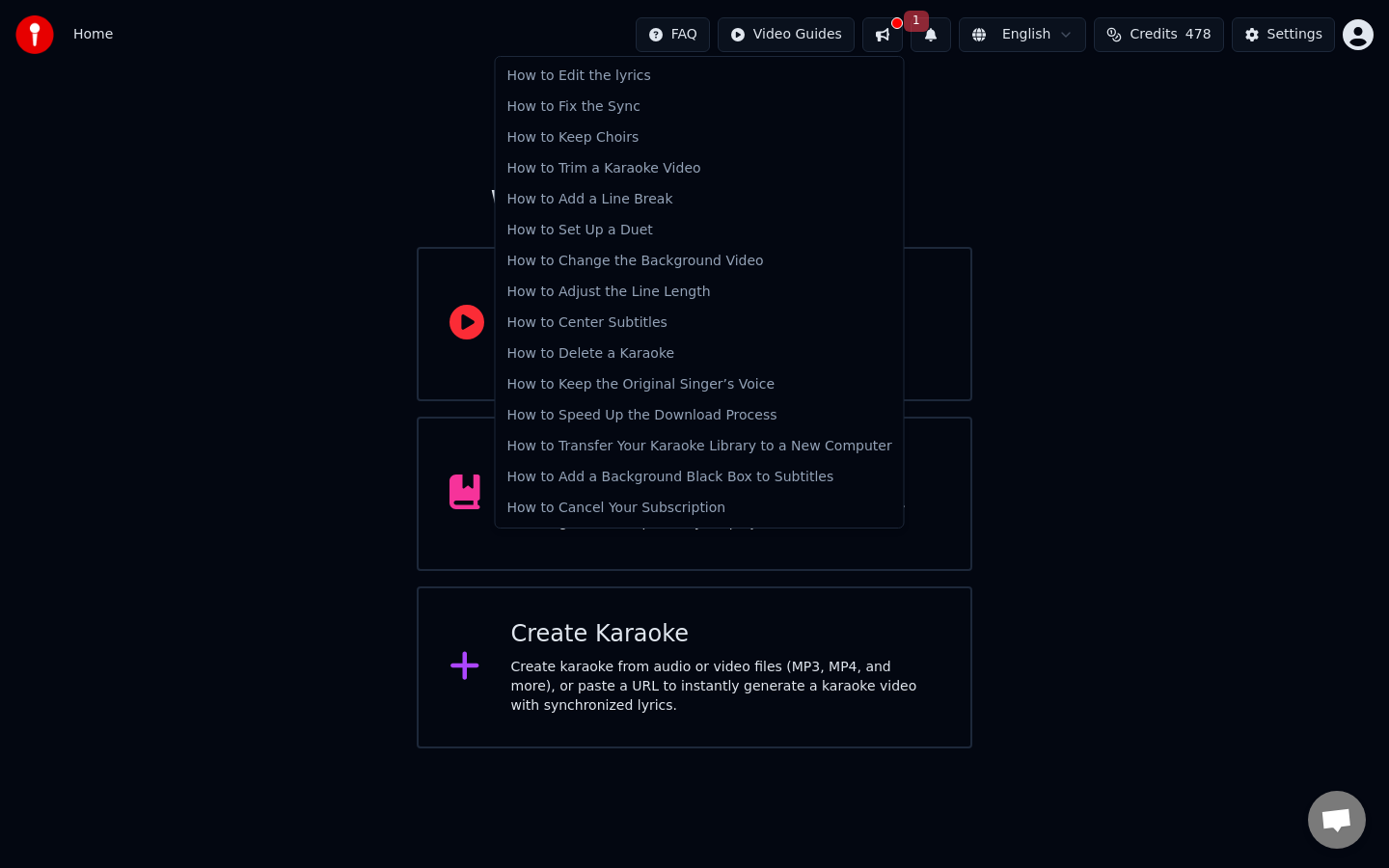
click at [690, 35] on html "Home FAQ Video Guides 1 English Credits 478 Settings Welcome to Youka Watch Qui…" at bounding box center [694, 374] width 1389 height 748
click at [1263, 35] on html "Home FAQ Video Guides 1 English Credits 478 Settings Welcome to Youka Watch Qui…" at bounding box center [694, 374] width 1389 height 748
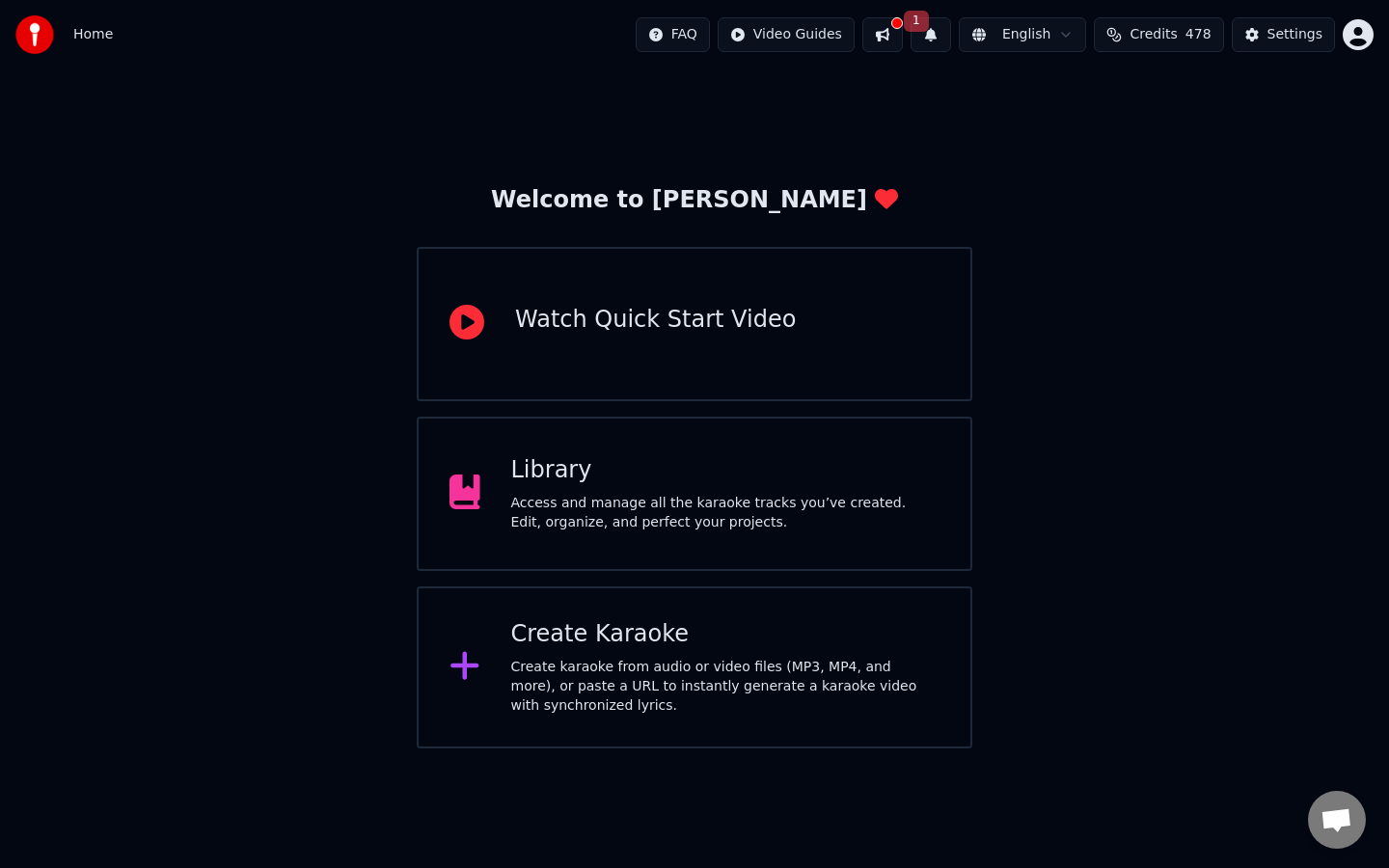
click at [415, 64] on div "Home FAQ Video Guides 1 English Credits 478 Settings" at bounding box center [694, 34] width 1389 height 70
click at [916, 23] on span "1" at bounding box center [917, 22] width 26 height 22
click at [877, 97] on div "Update is ready" at bounding box center [873, 85] width 178 height 27
click at [1095, 92] on button "Update" at bounding box center [1075, 95] width 82 height 34
click at [668, 479] on div "Library" at bounding box center [725, 469] width 429 height 30
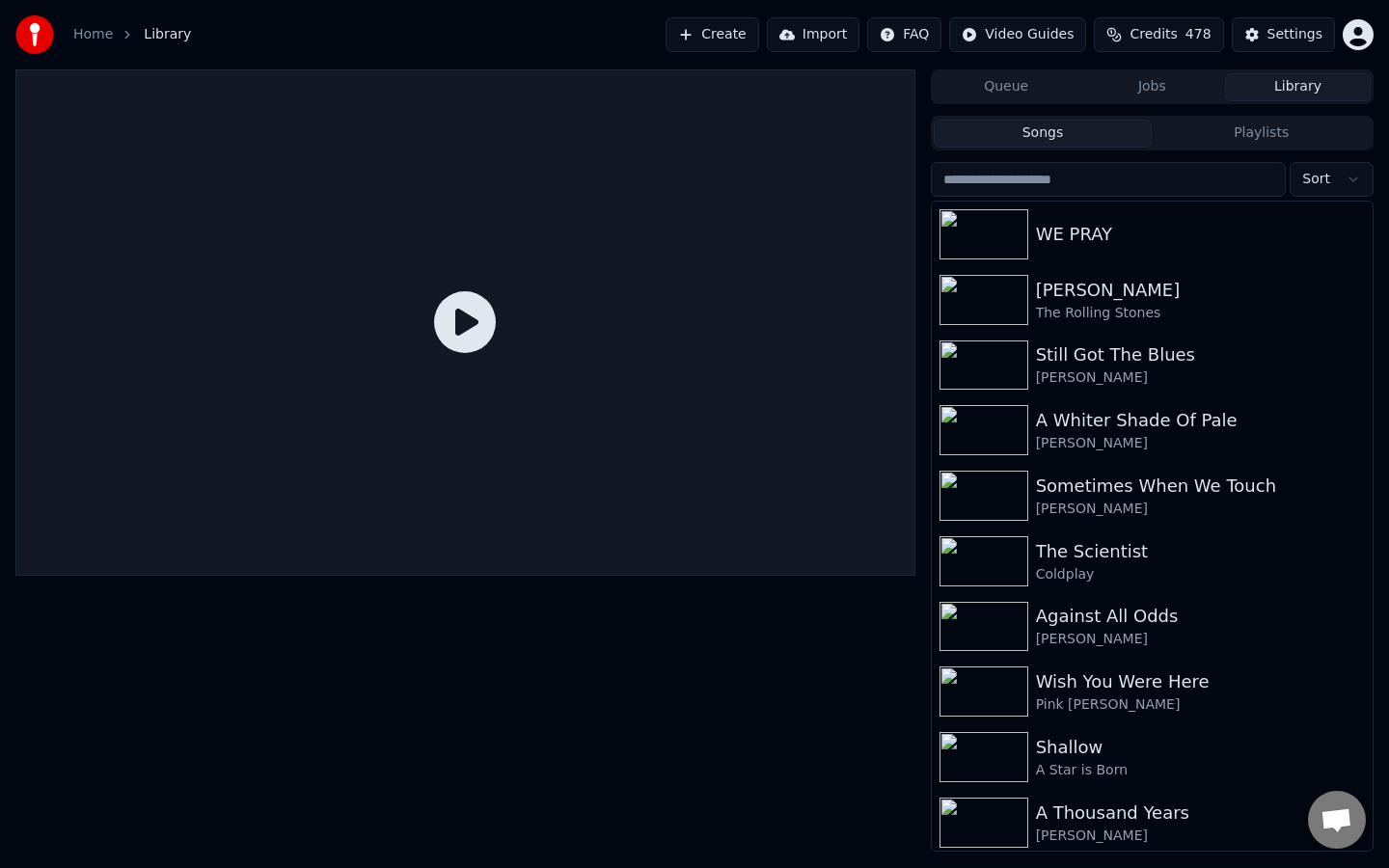
click at [446, 316] on icon at bounding box center [465, 321] width 62 height 62
click at [469, 316] on icon at bounding box center [465, 321] width 62 height 62
click at [1318, 76] on button "Library" at bounding box center [1298, 87] width 145 height 27
click at [1188, 88] on button "Jobs" at bounding box center [1152, 87] width 145 height 27
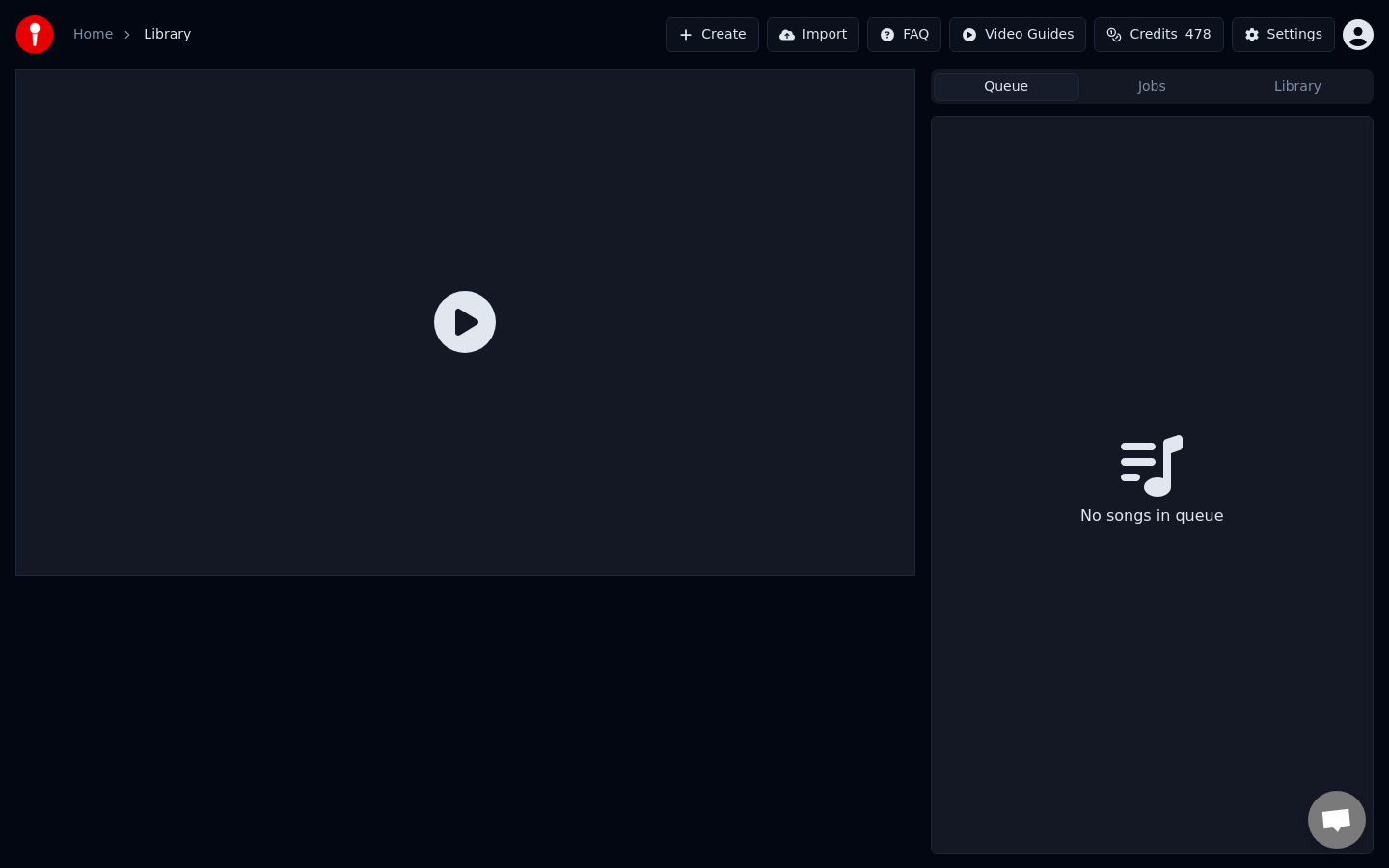
click at [1016, 80] on button "Queue" at bounding box center [1006, 87] width 145 height 27
click at [1133, 82] on button "Jobs" at bounding box center [1152, 87] width 145 height 27
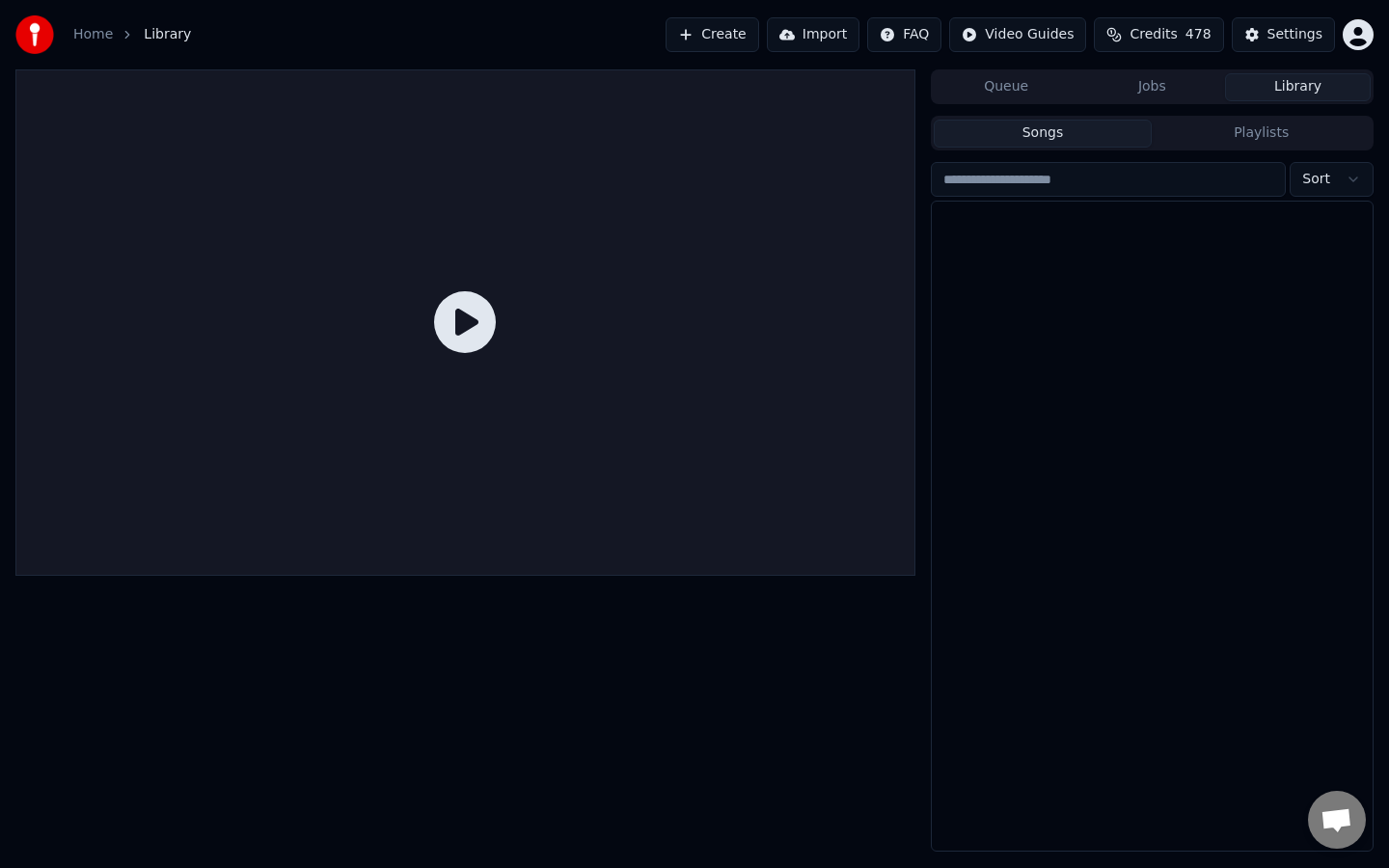
click at [1286, 82] on button "Library" at bounding box center [1298, 87] width 145 height 27
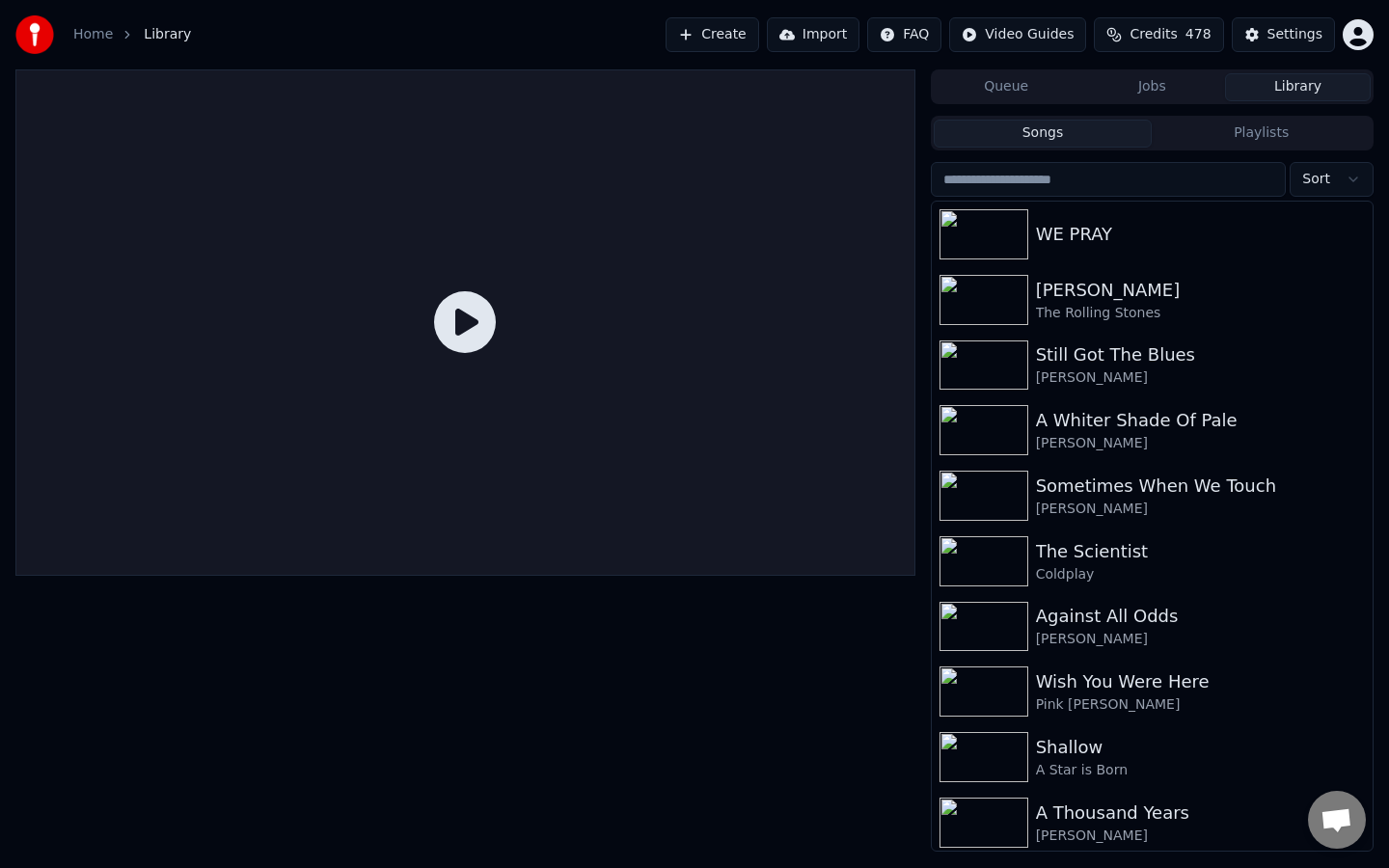
click at [711, 281] on div at bounding box center [466, 322] width 900 height 506
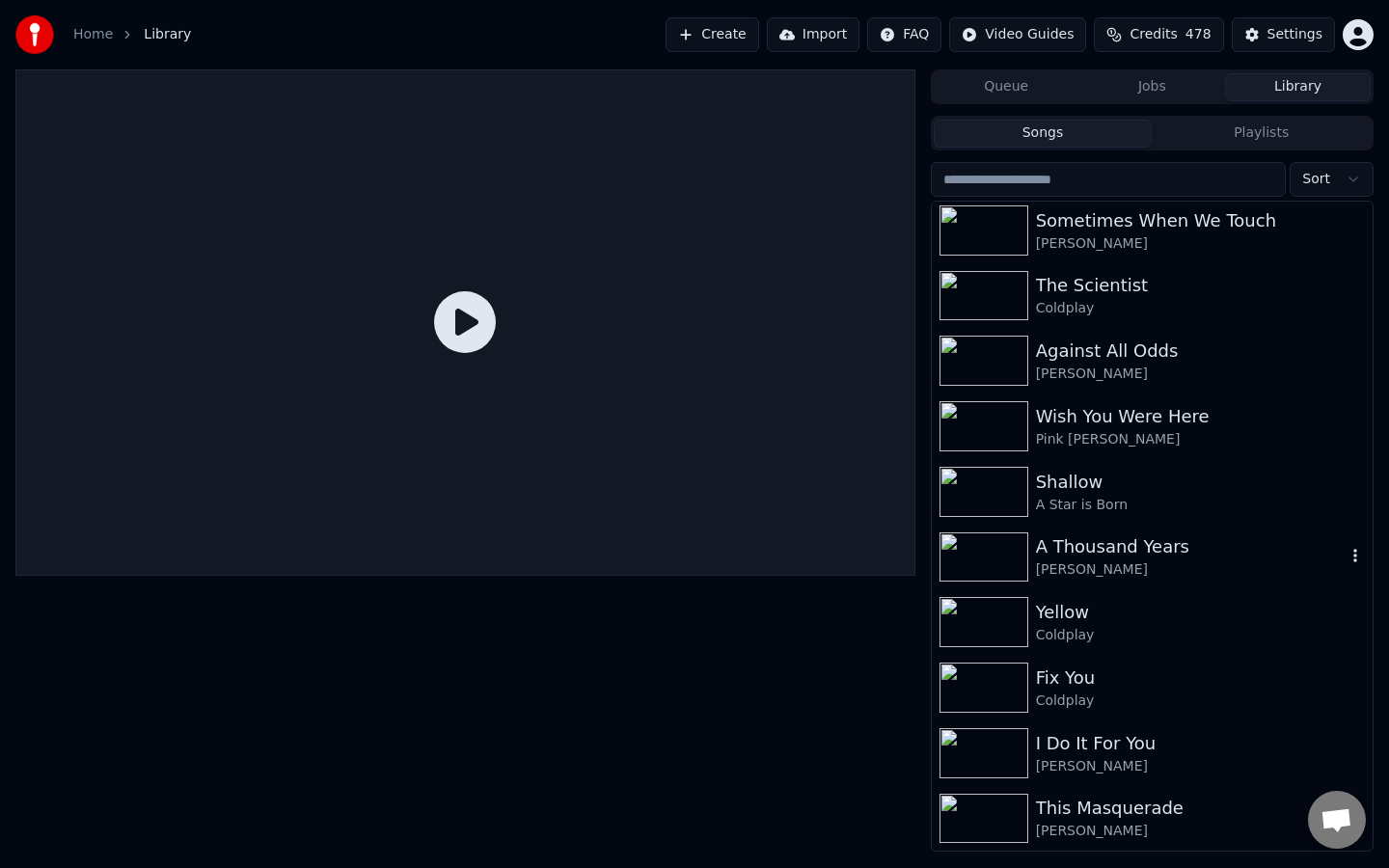
scroll to position [263, 0]
click at [960, 614] on img at bounding box center [983, 624] width 88 height 50
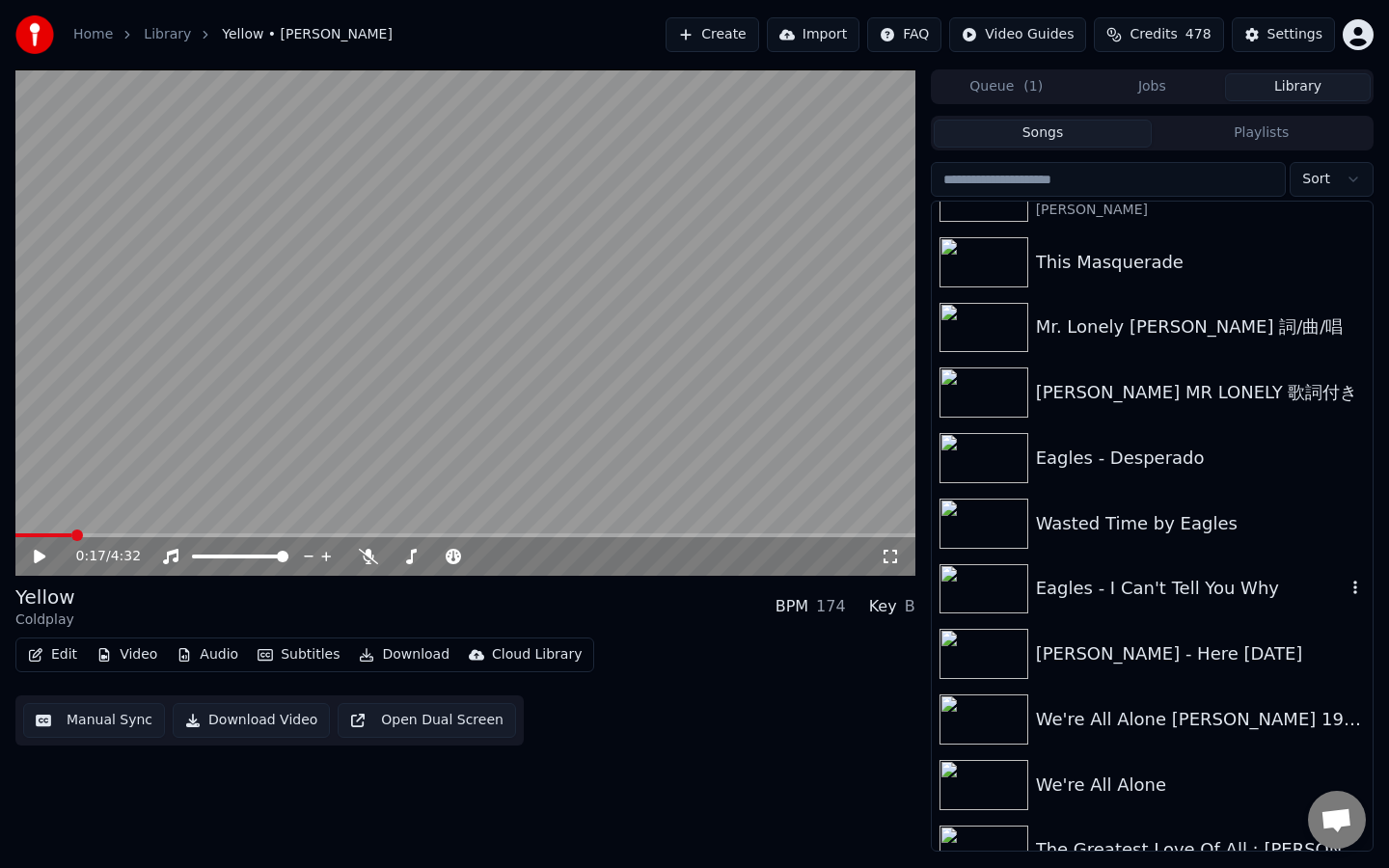
scroll to position [893, 0]
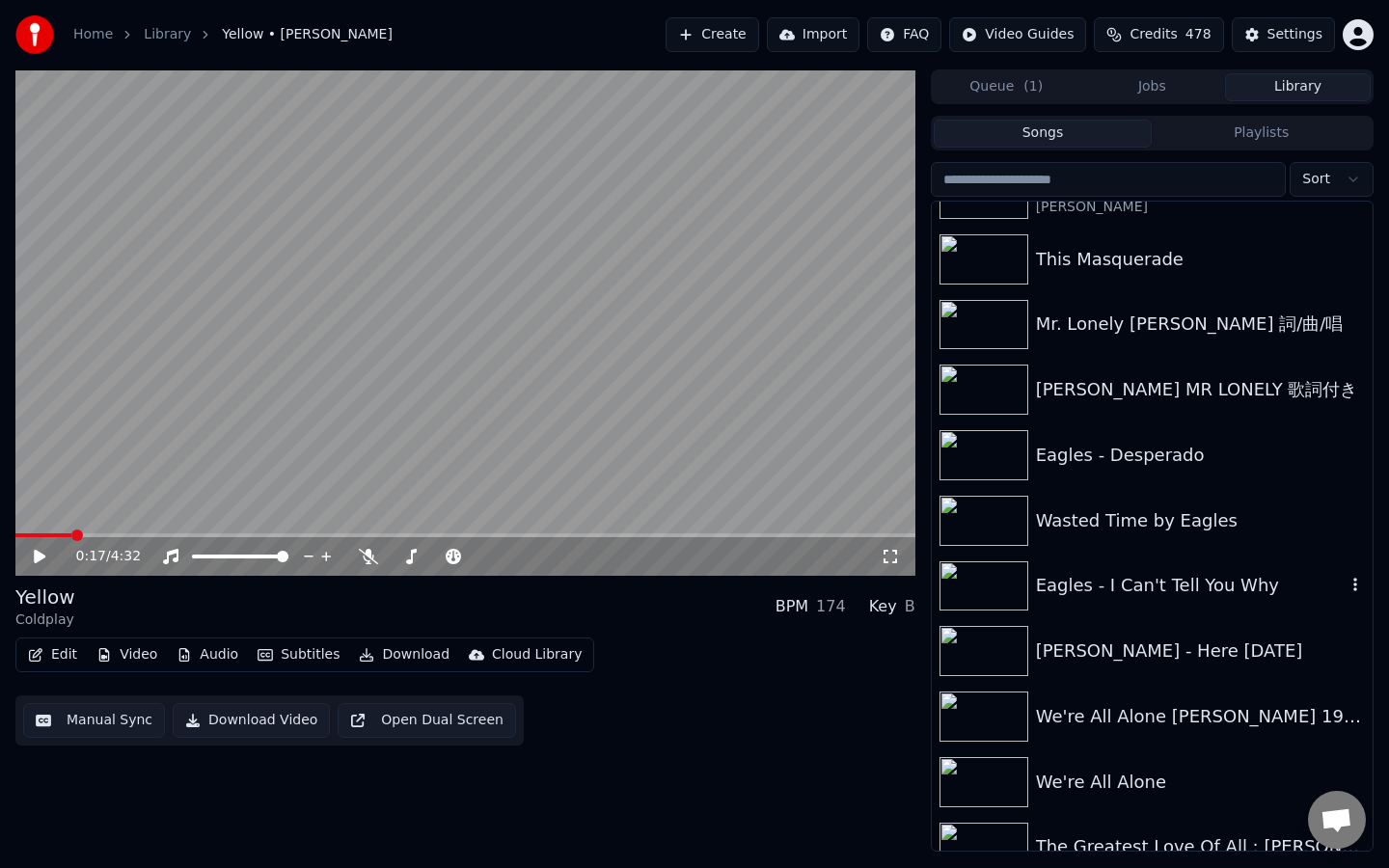
click at [963, 570] on img at bounding box center [983, 585] width 88 height 50
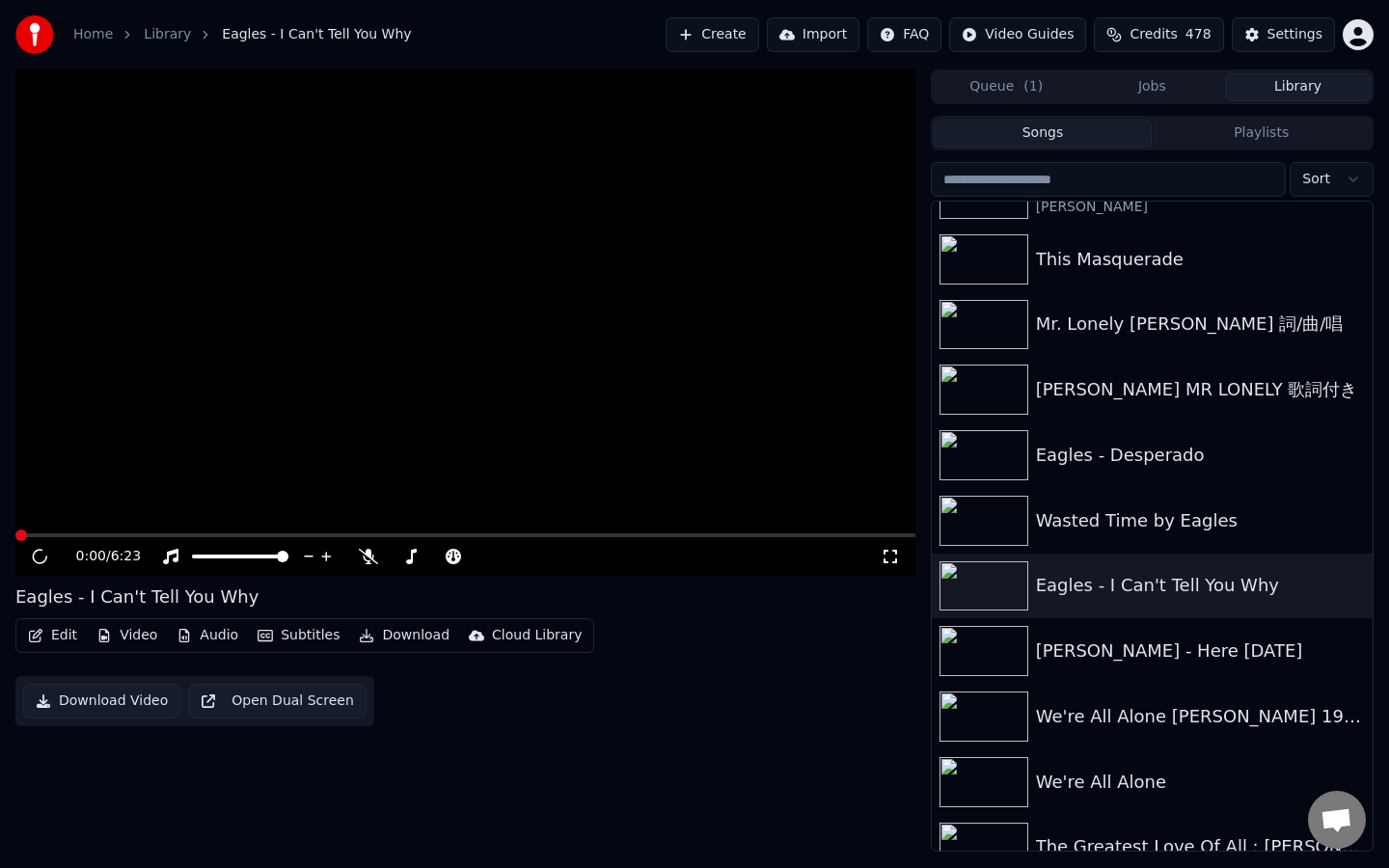
click at [861, 443] on video at bounding box center [466, 322] width 900 height 506
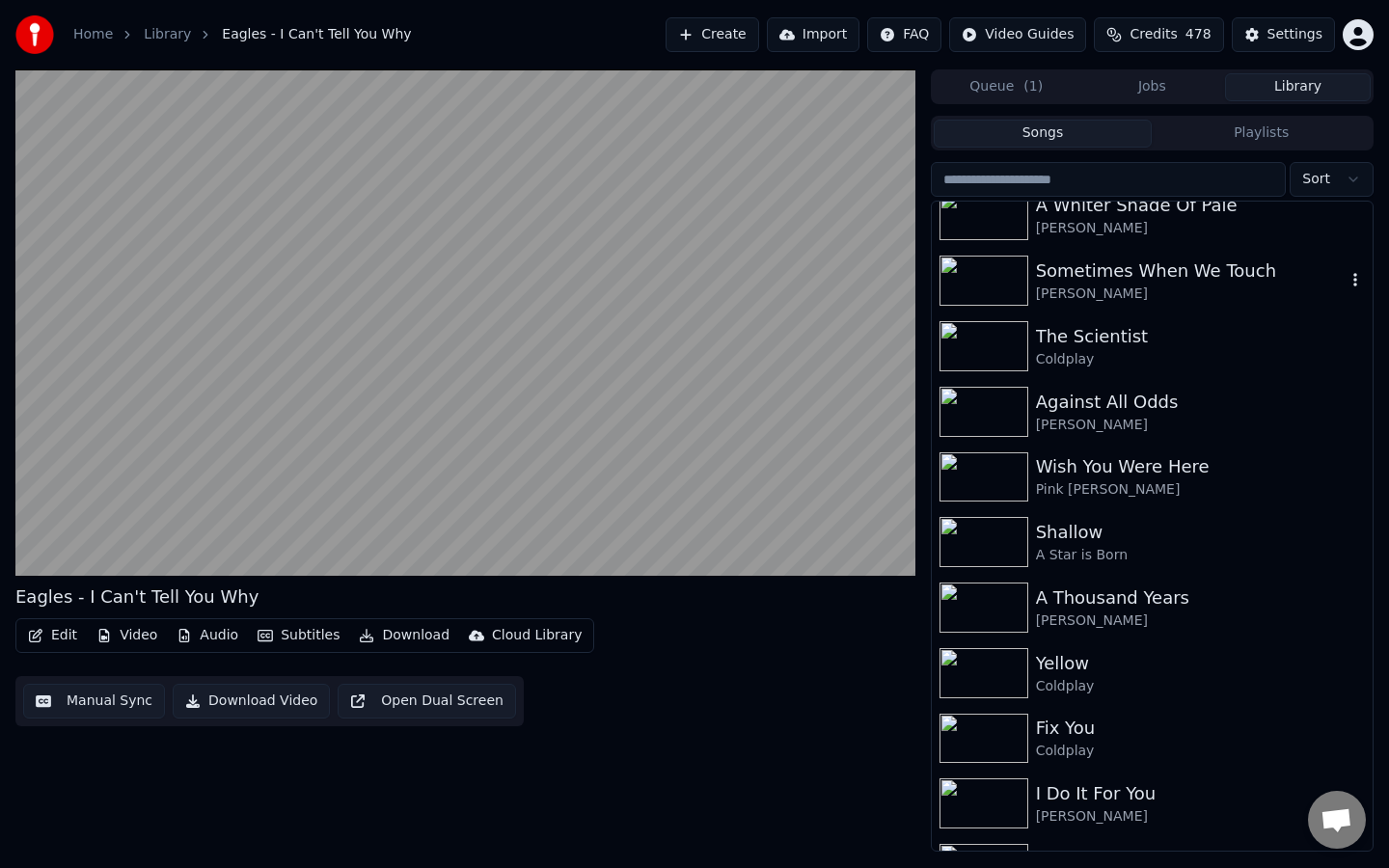
scroll to position [214, 0]
click at [1027, 678] on img at bounding box center [983, 674] width 88 height 50
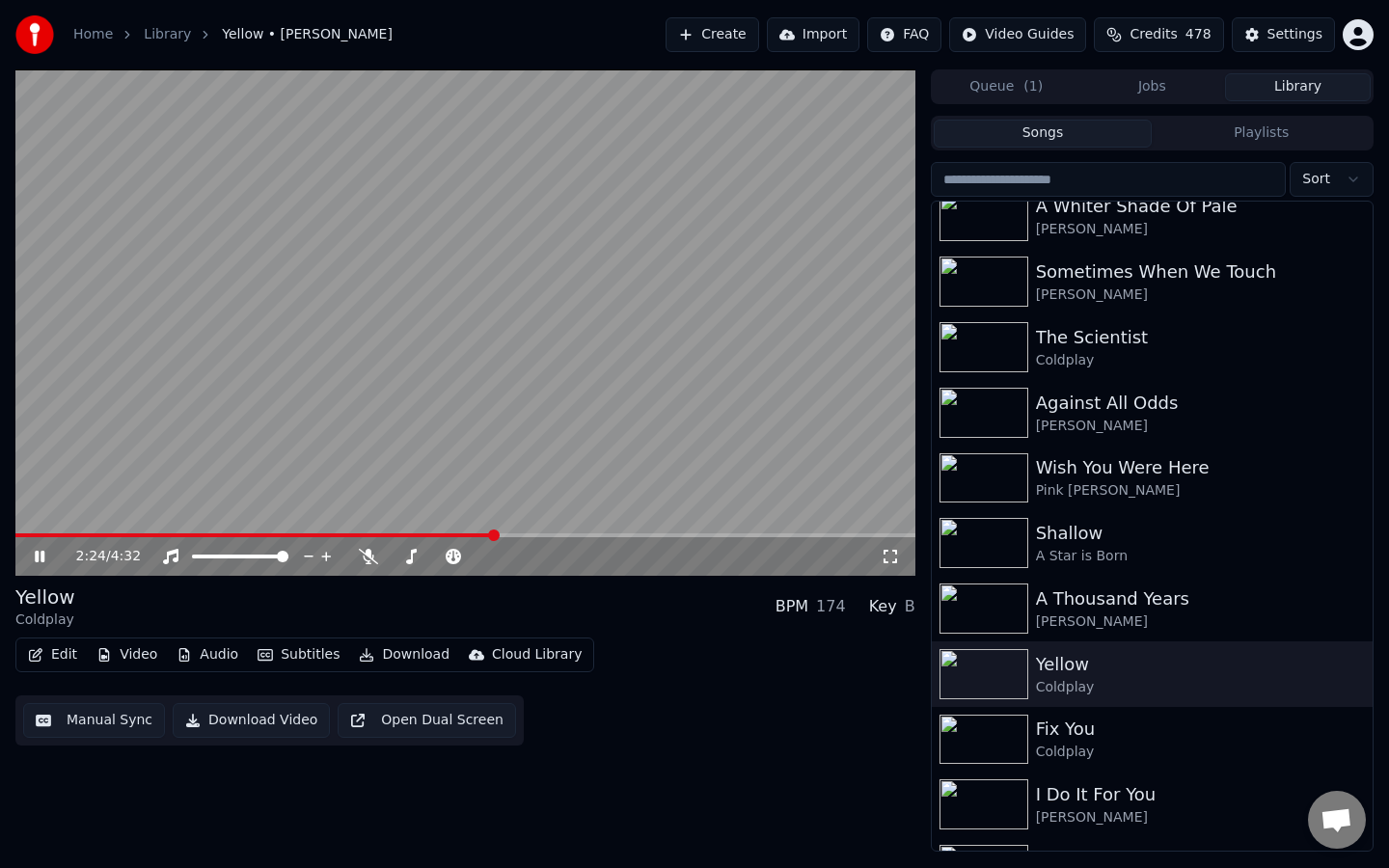
click at [203, 652] on button "Audio" at bounding box center [207, 654] width 78 height 27
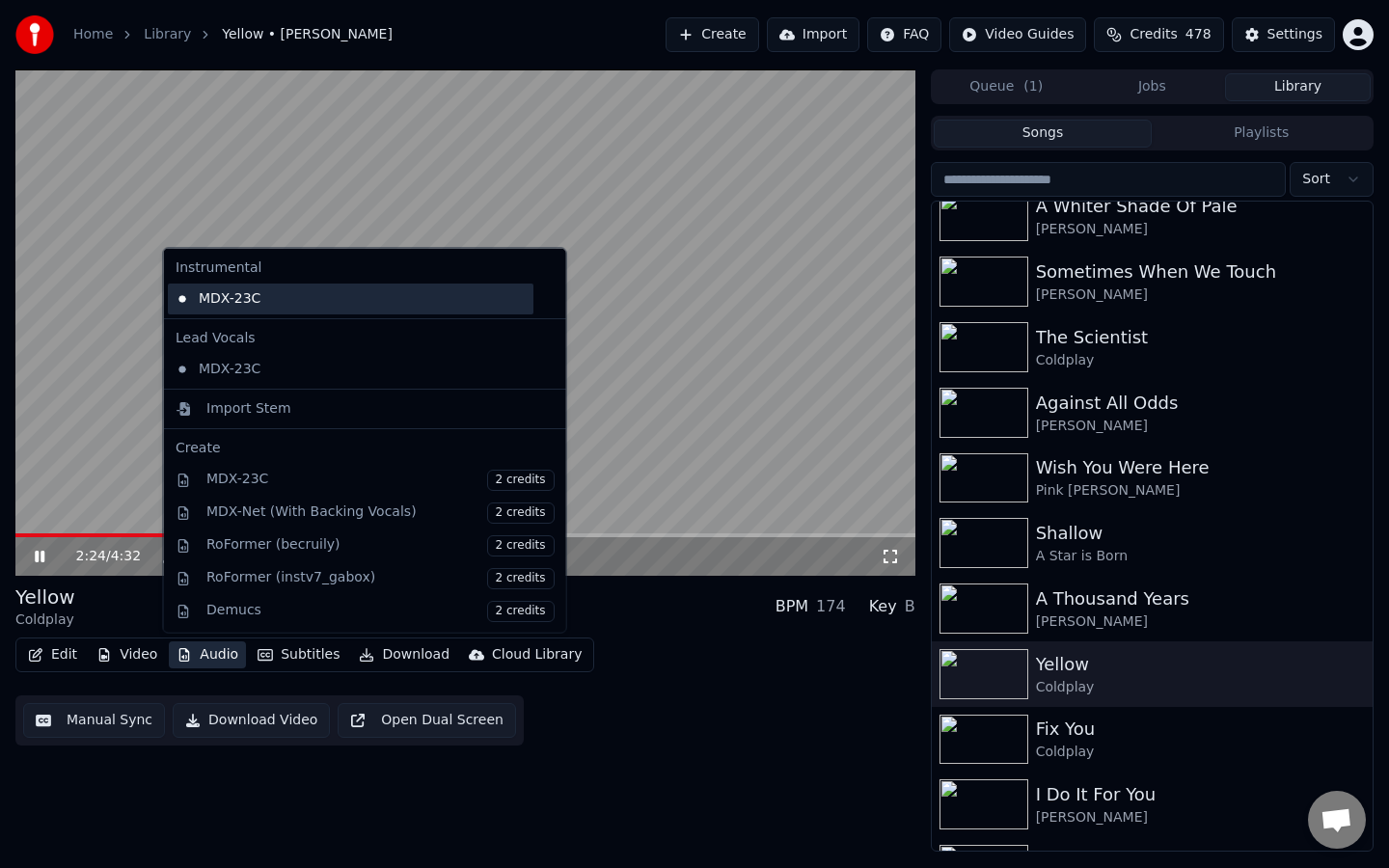
click at [226, 306] on div "MDX-23C" at bounding box center [351, 298] width 365 height 30
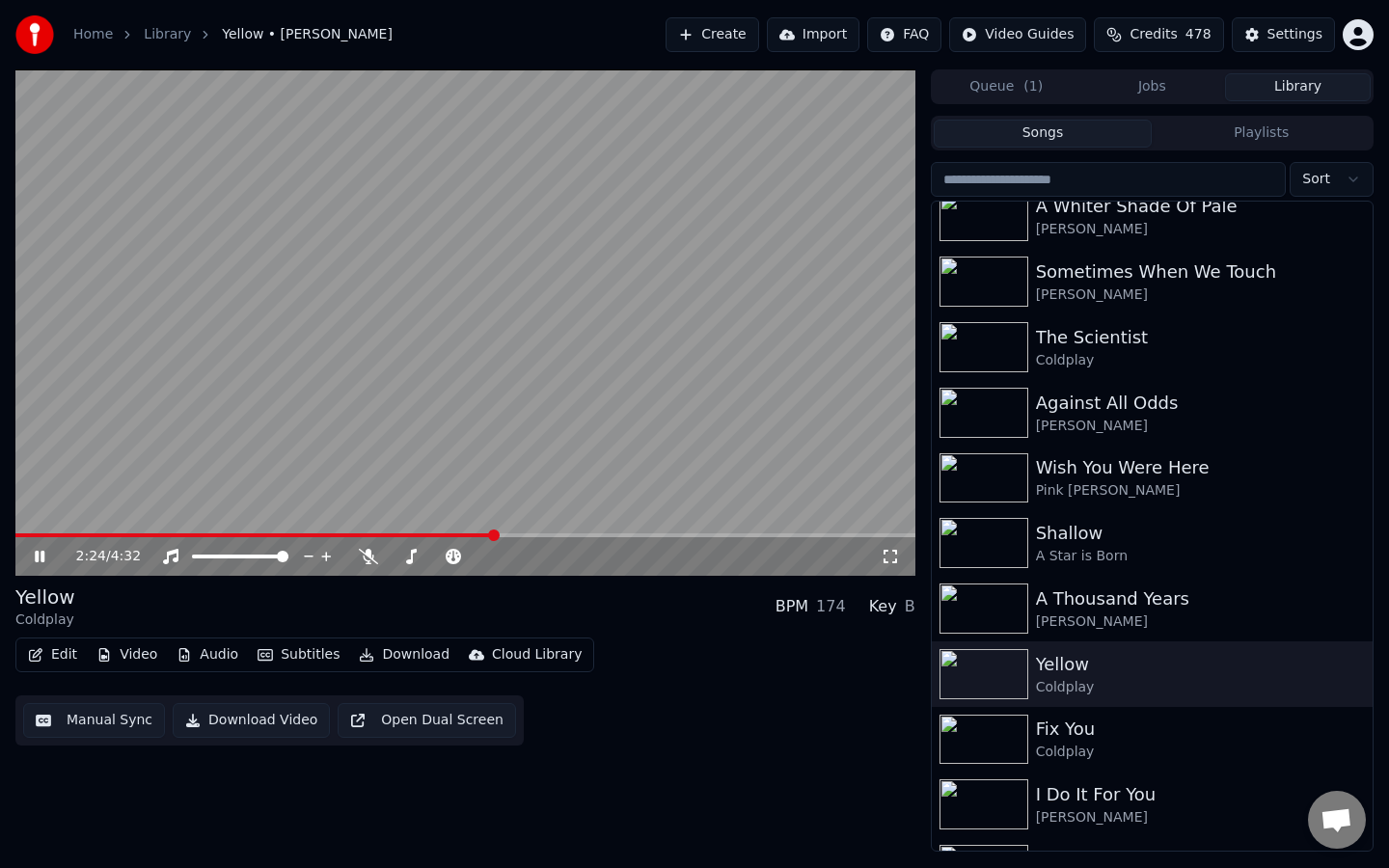
click at [206, 658] on button "Audio" at bounding box center [207, 654] width 78 height 27
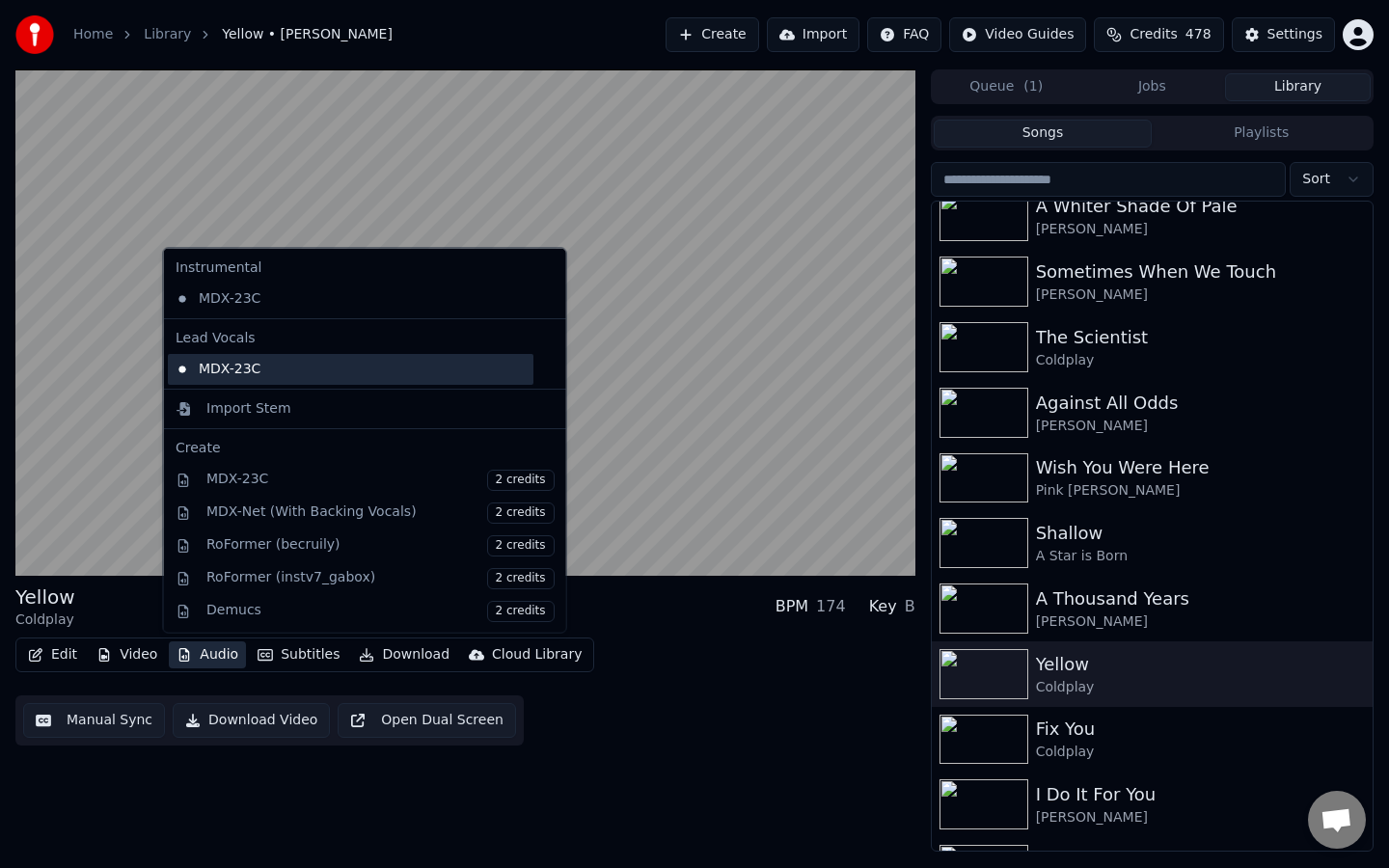
click at [463, 365] on div "MDX-23C" at bounding box center [351, 367] width 365 height 30
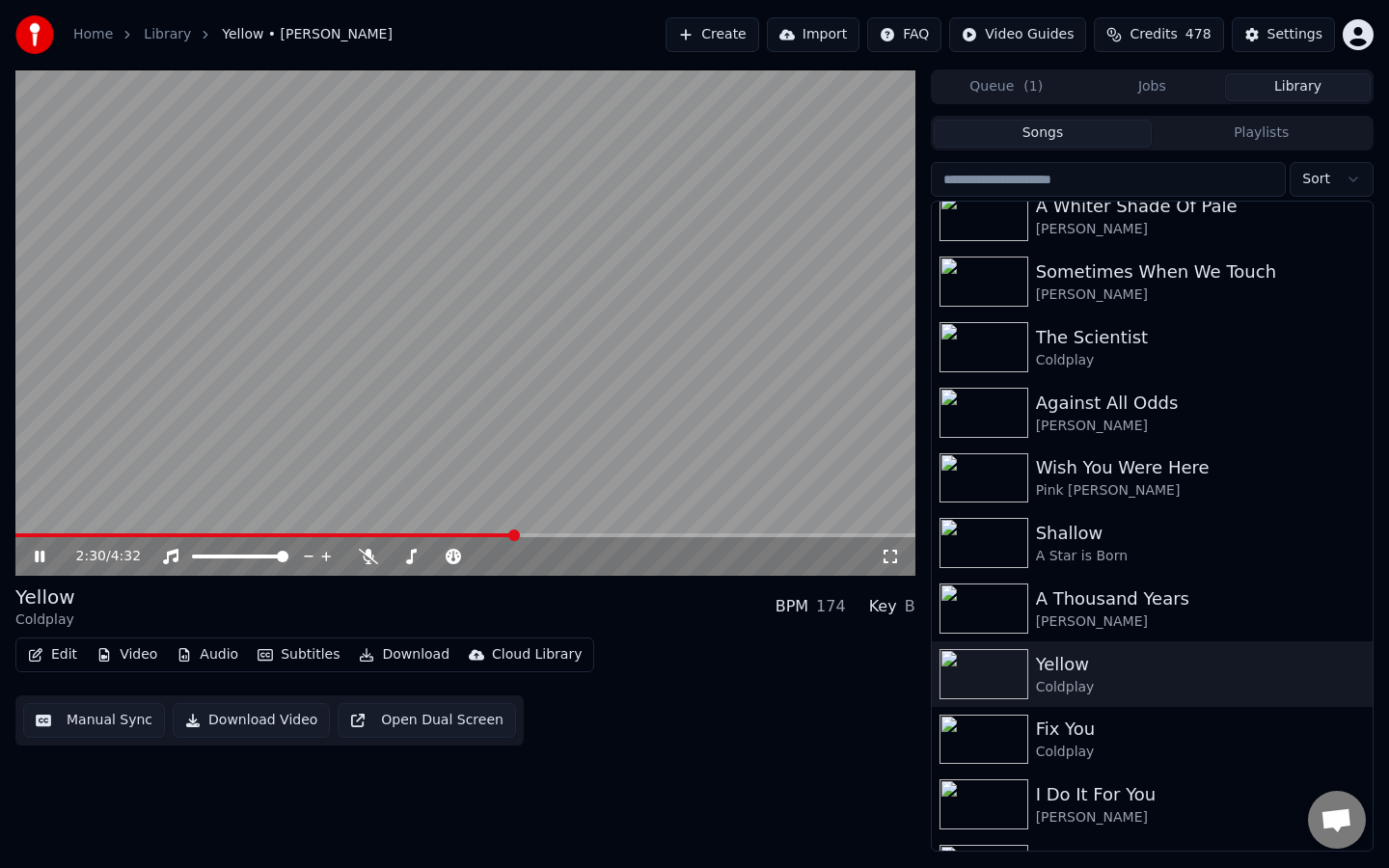
click at [98, 707] on button "Manual Sync" at bounding box center [94, 720] width 141 height 34
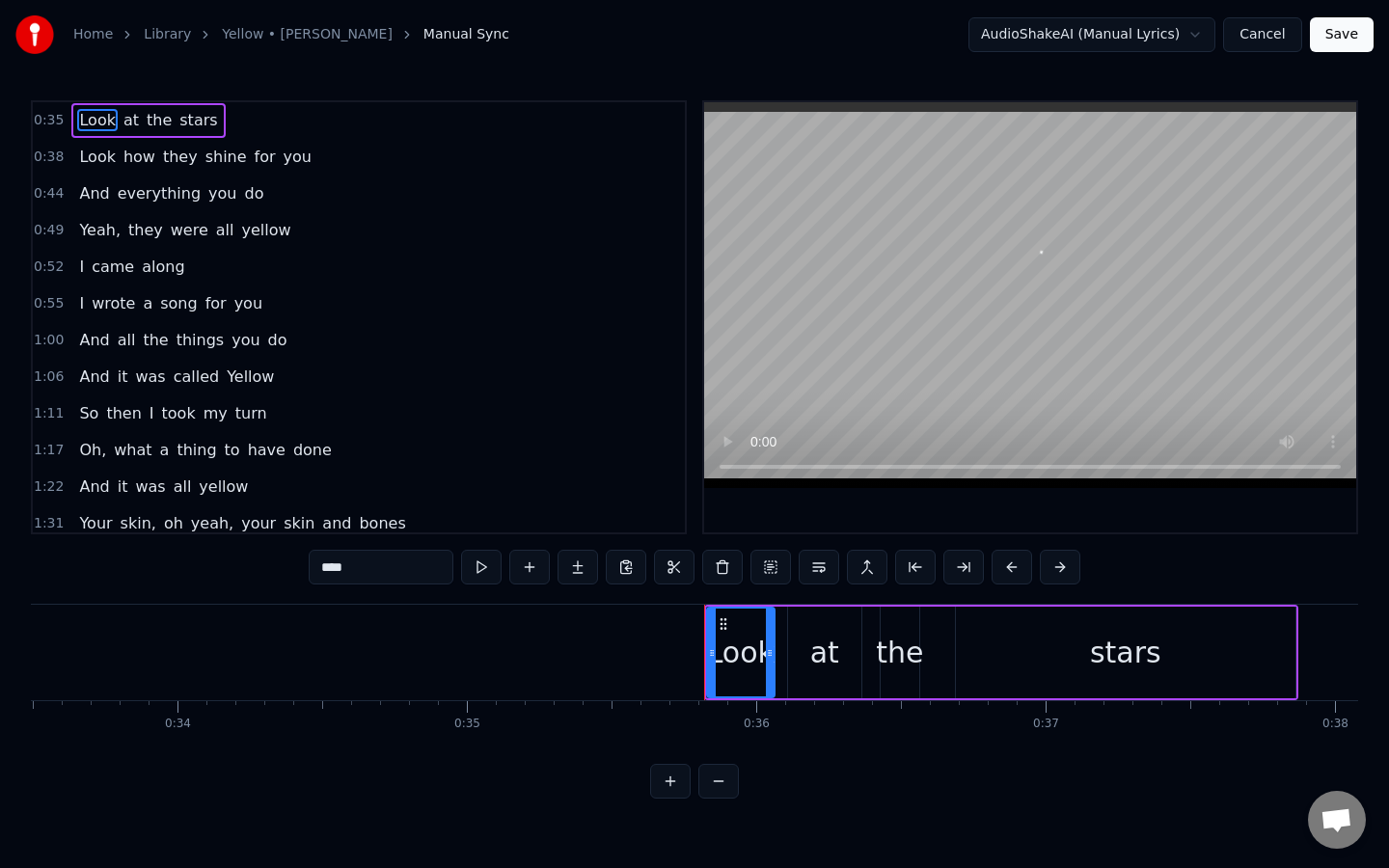
scroll to position [0, 10266]
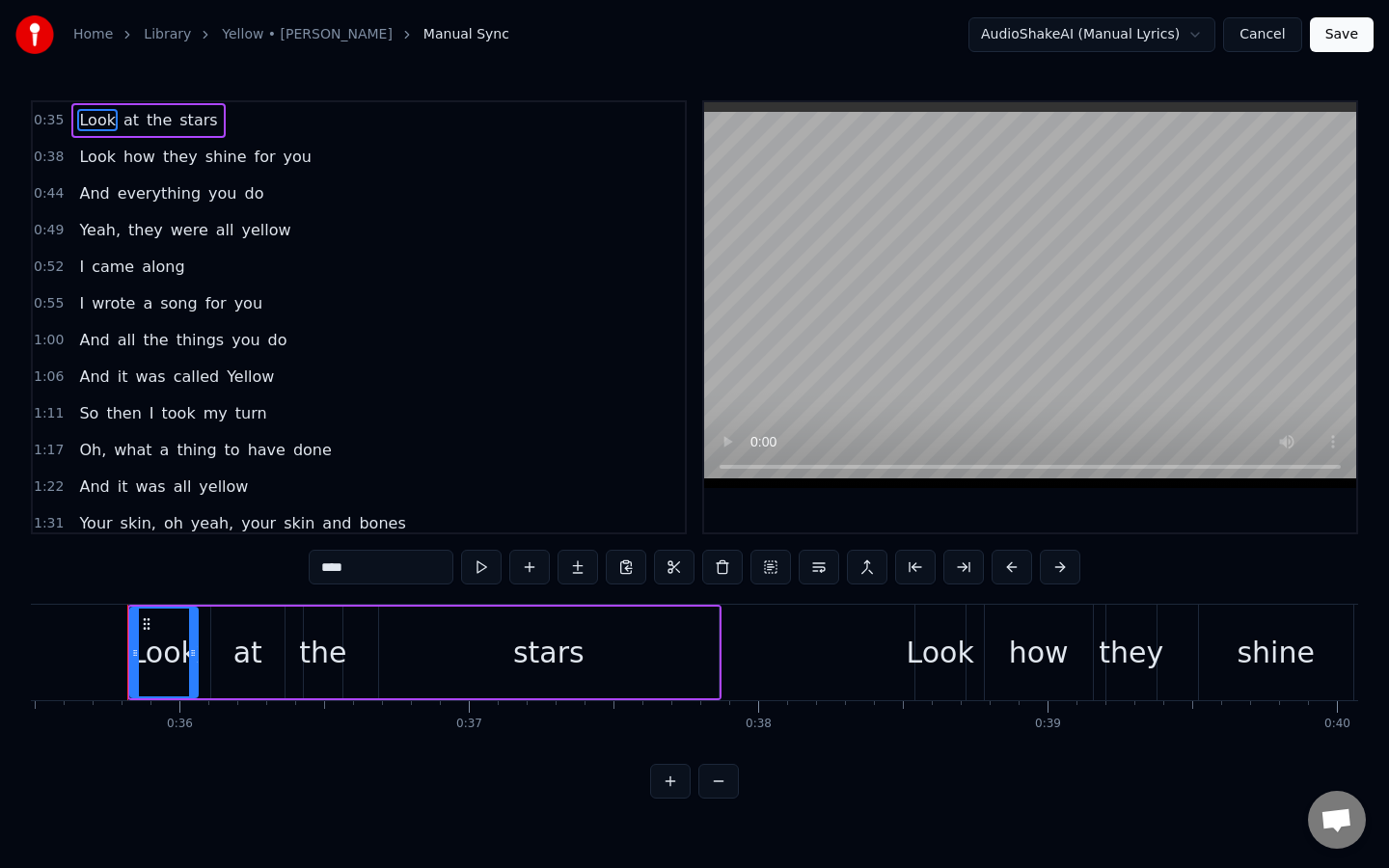
click at [95, 274] on span "came" at bounding box center [112, 266] width 46 height 23
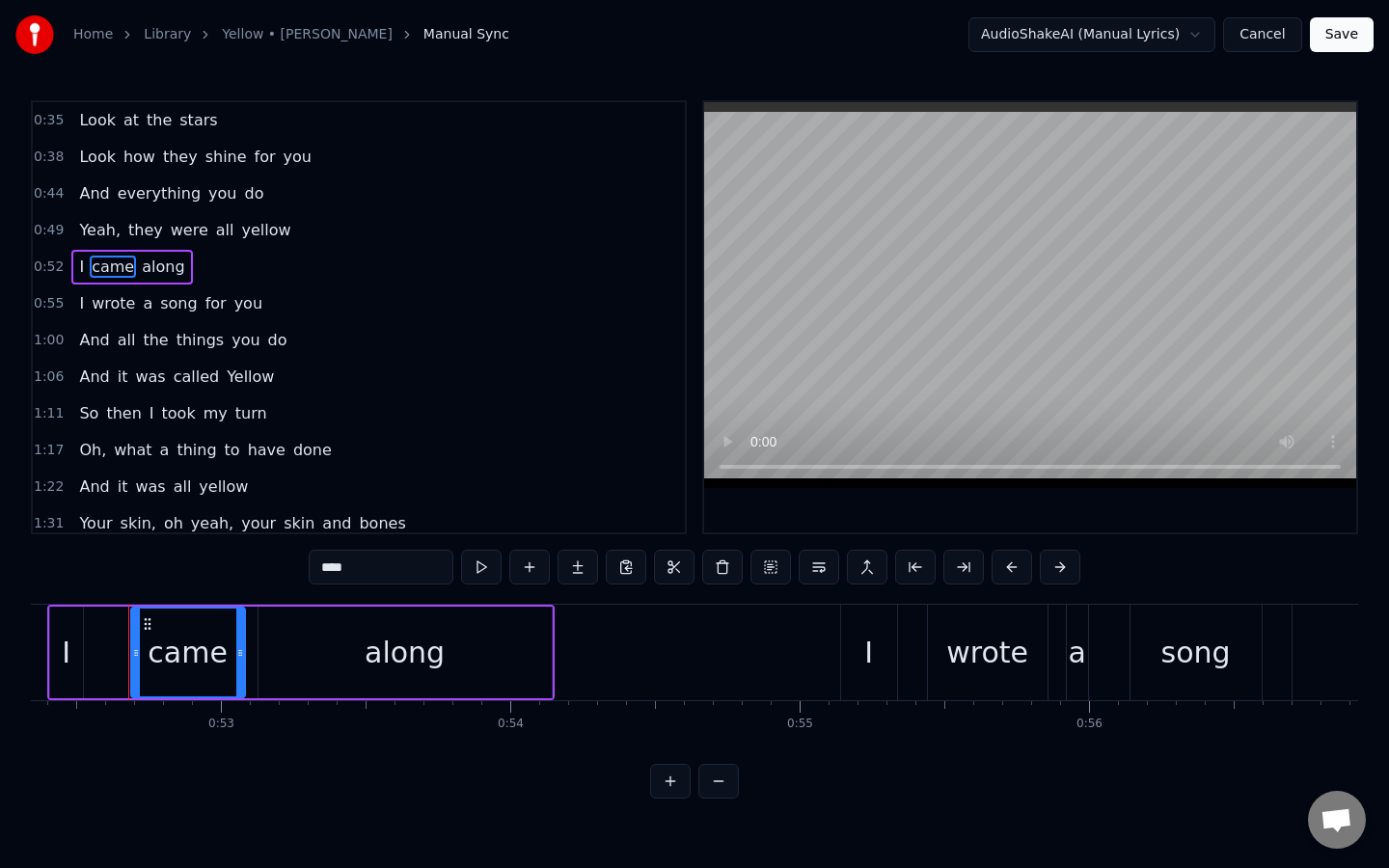
scroll to position [0, 15143]
click at [452, 649] on div "along" at bounding box center [405, 651] width 293 height 91
type input "*****"
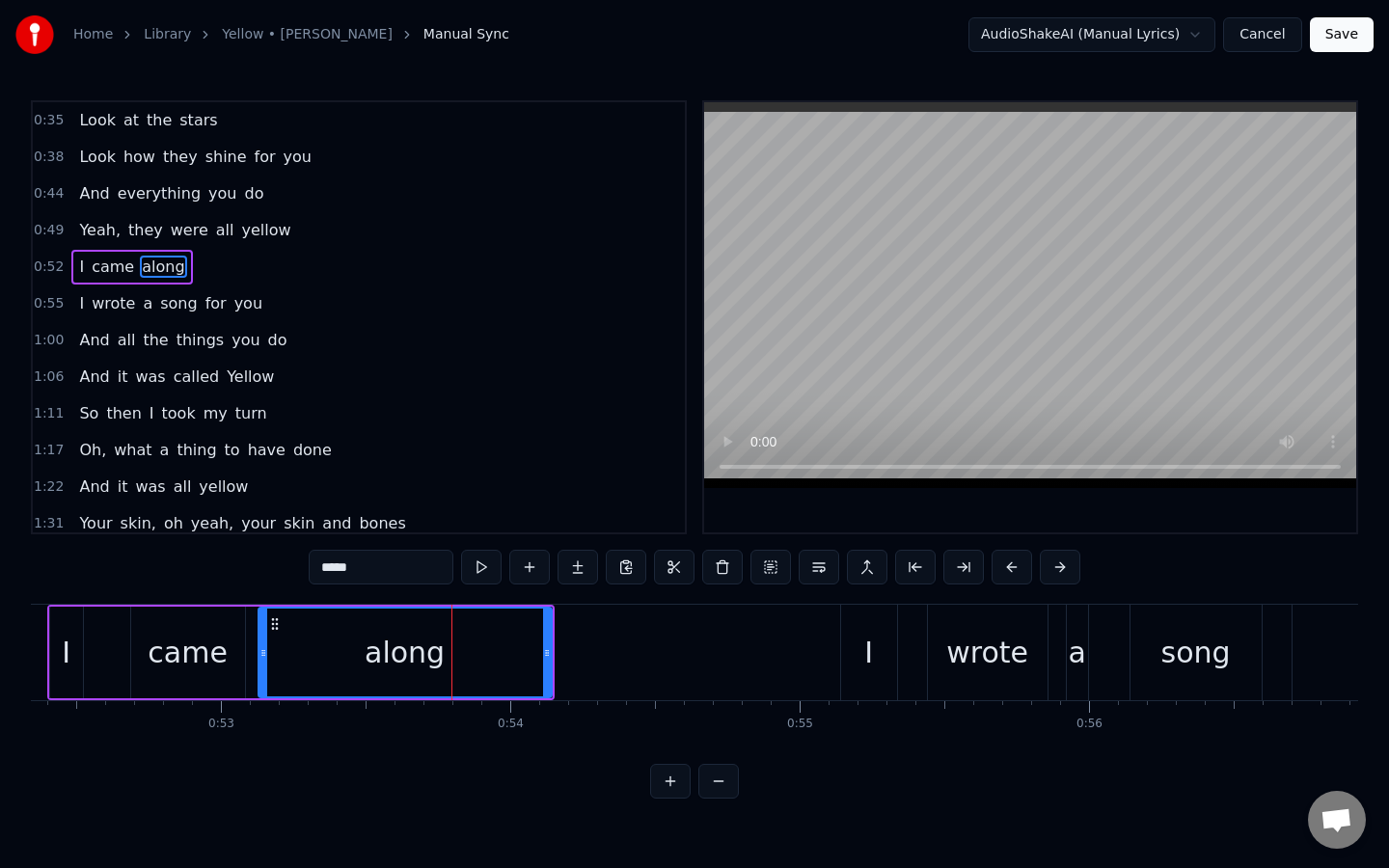
click at [413, 647] on div "along" at bounding box center [404, 652] width 80 height 43
click at [1034, 331] on video at bounding box center [1030, 295] width 652 height 386
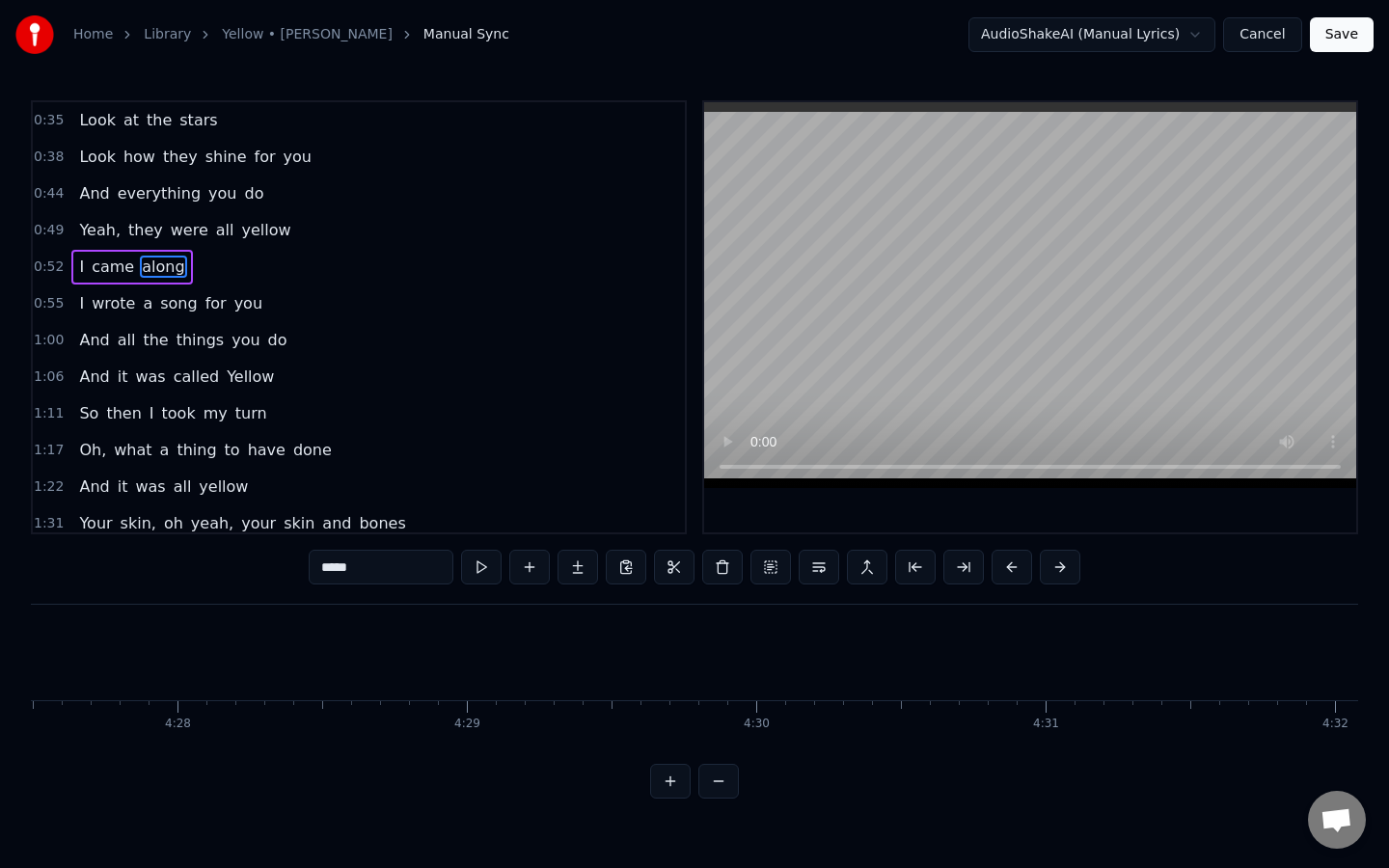
scroll to position [0, 77437]
